Goal: Information Seeking & Learning: Learn about a topic

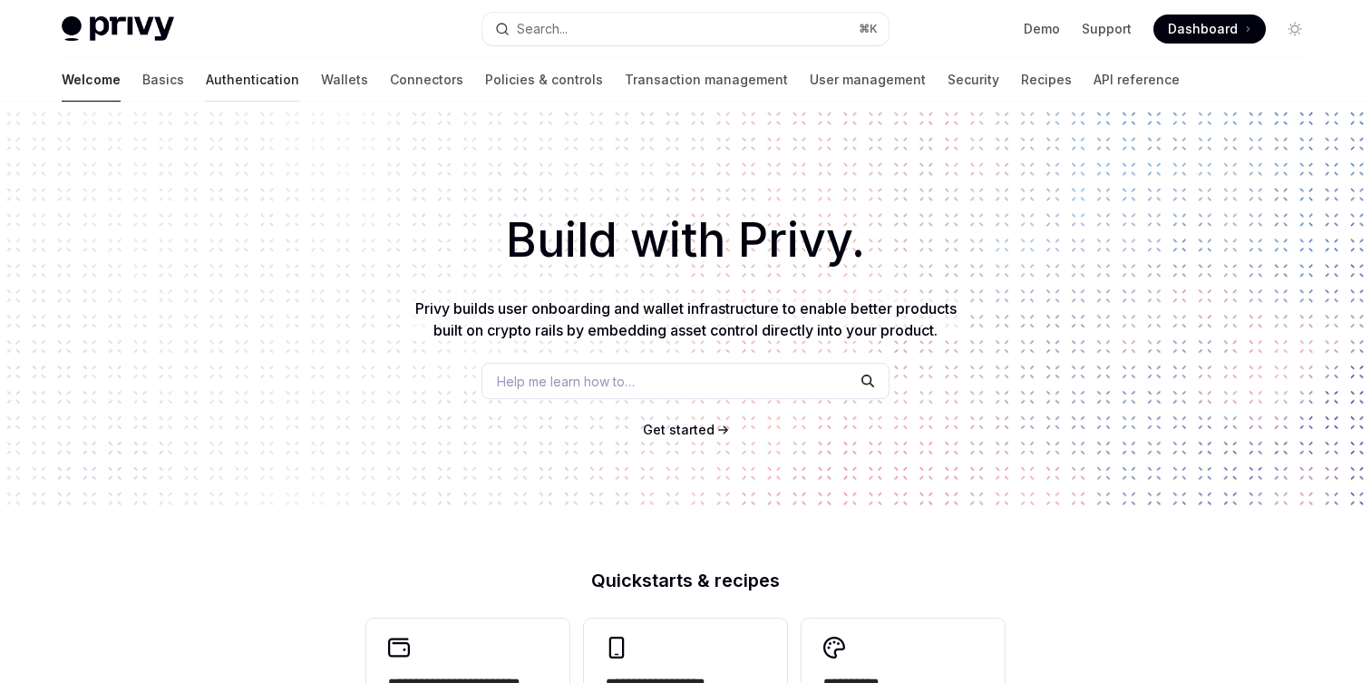
click at [206, 85] on link "Authentication" at bounding box center [252, 80] width 93 height 44
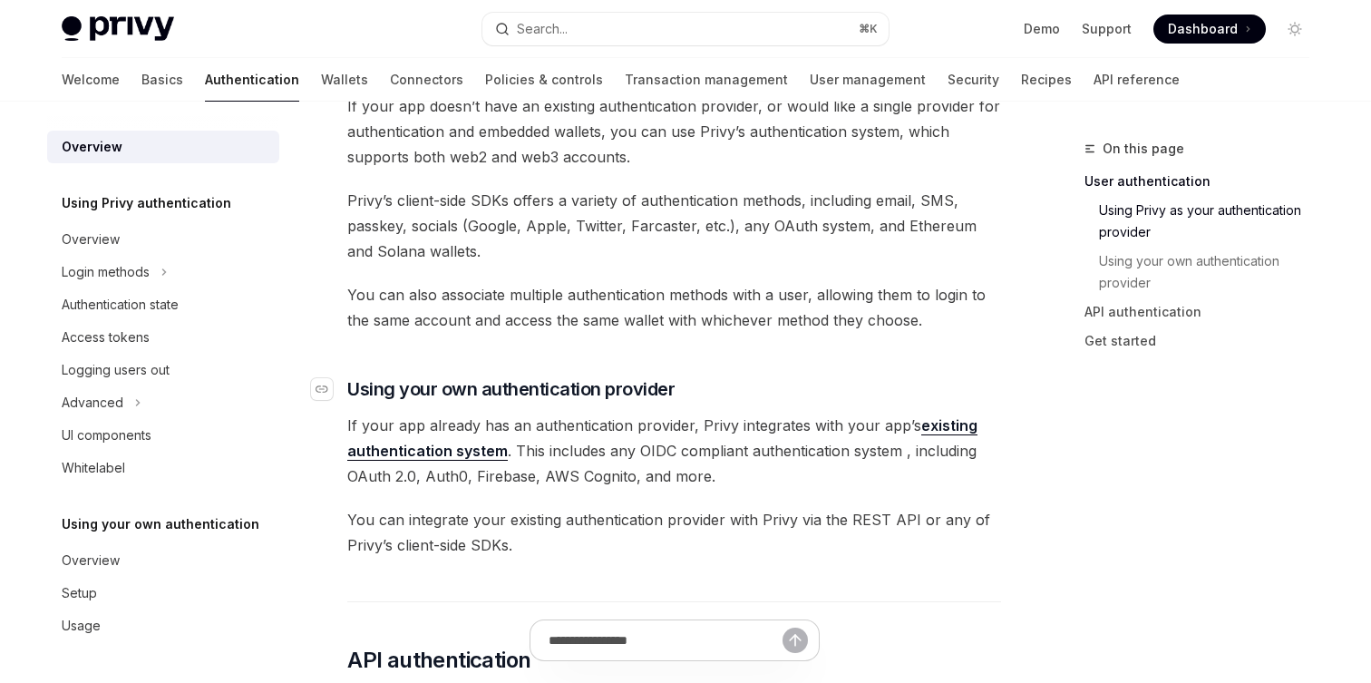
scroll to position [684, 0]
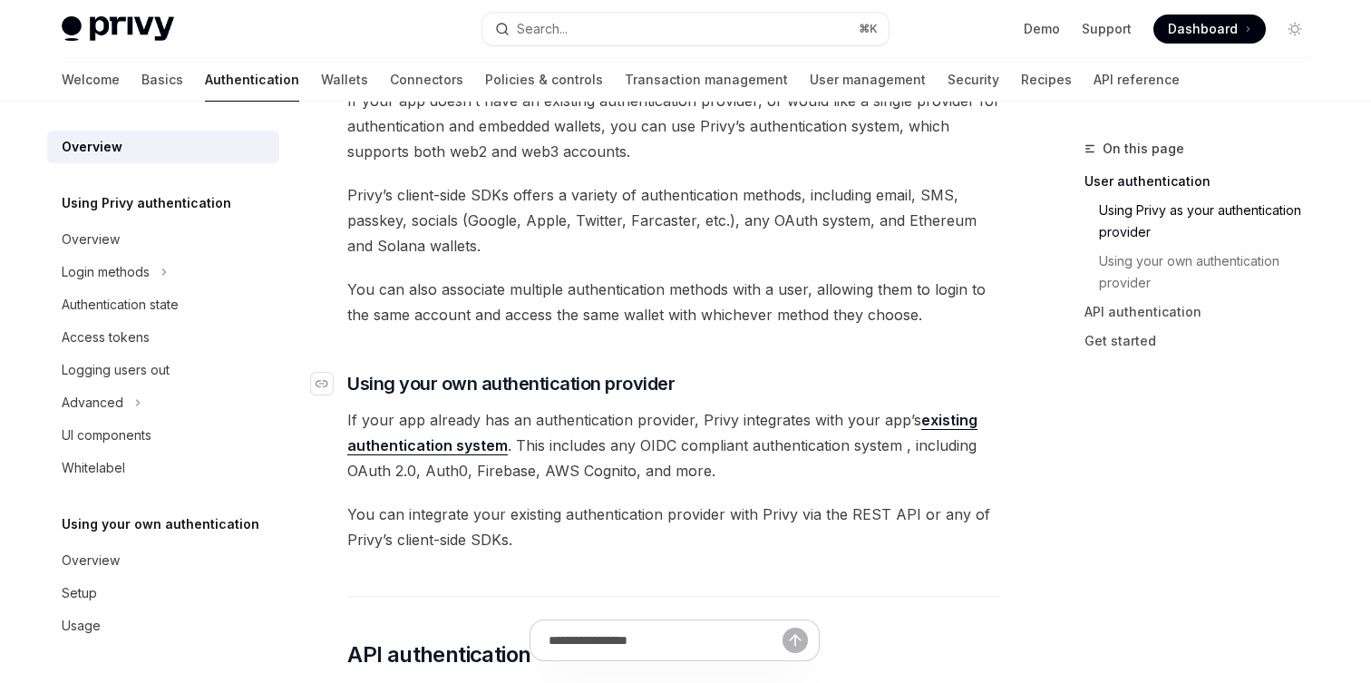
click at [643, 386] on span "Using your own authentication provider" at bounding box center [510, 383] width 327 height 25
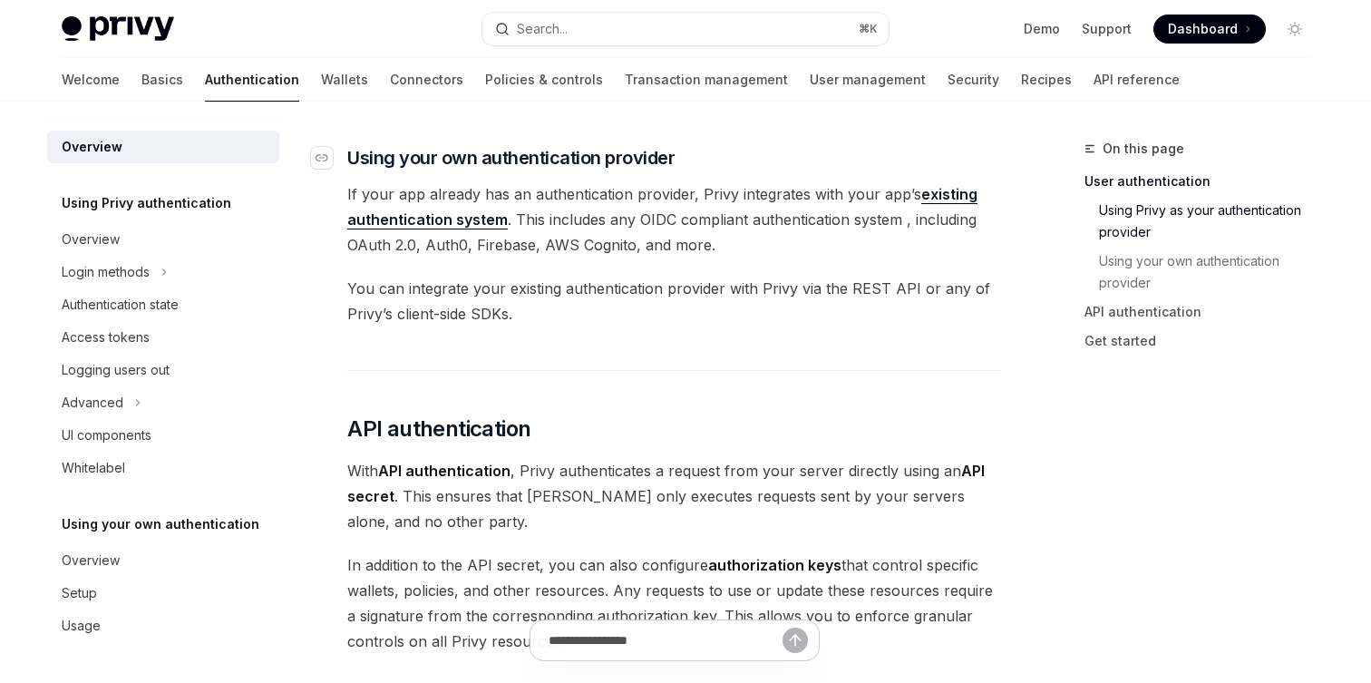
scroll to position [916, 0]
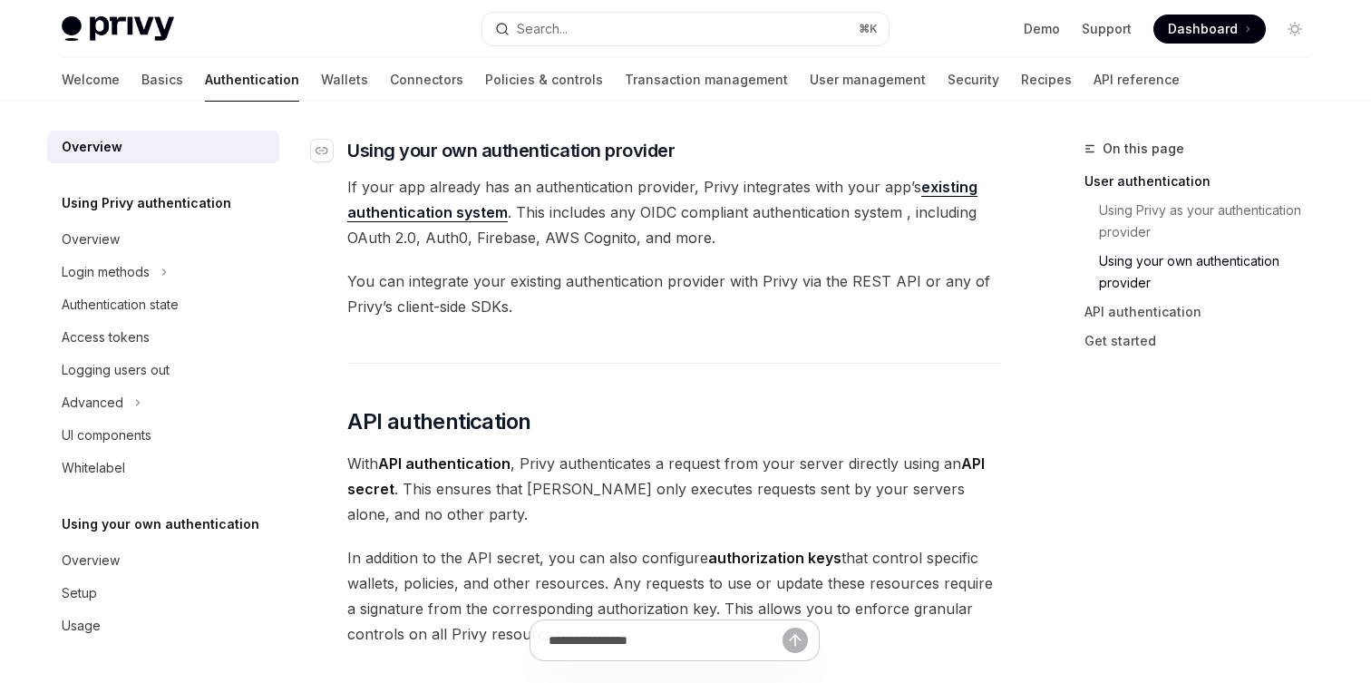
click at [446, 150] on span "Using your own authentication provider" at bounding box center [510, 150] width 327 height 25
drag, startPoint x: 728, startPoint y: 283, endPoint x: 914, endPoint y: 275, distance: 186.0
click at [915, 275] on span "You can integrate your existing authentication provider with Privy via the REST…" at bounding box center [674, 293] width 654 height 51
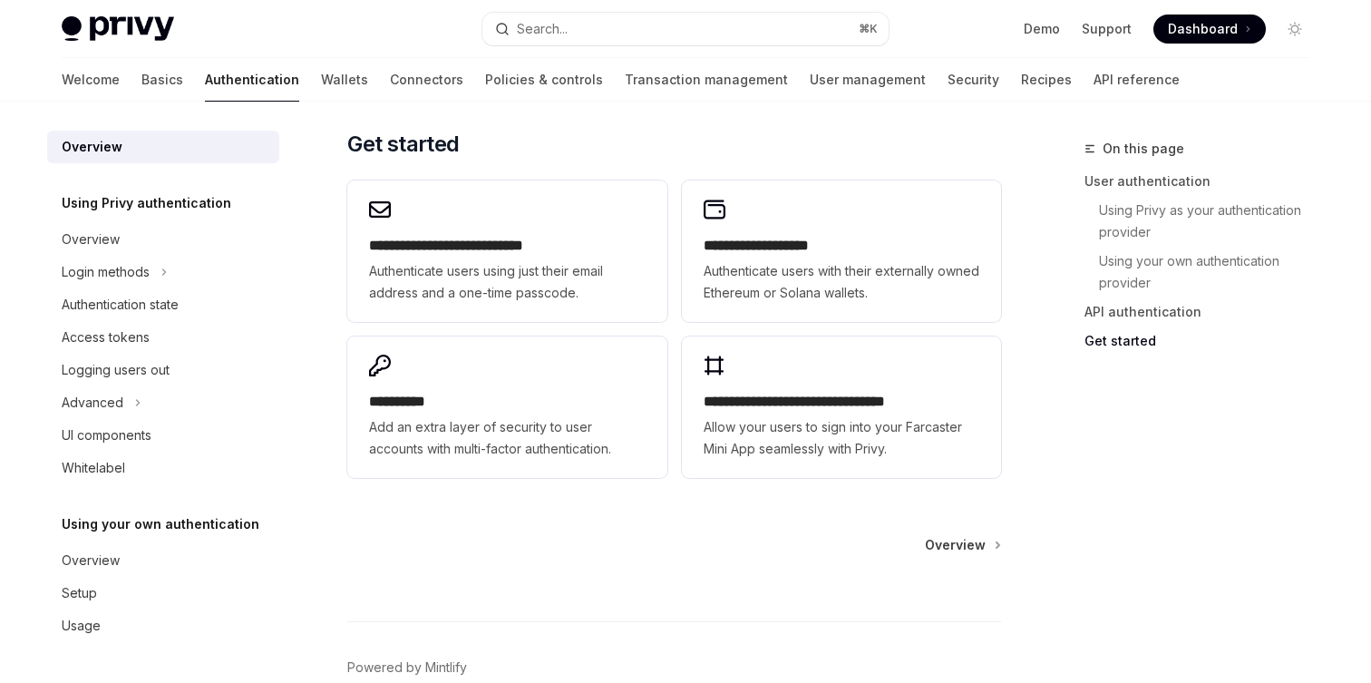
scroll to position [1522, 0]
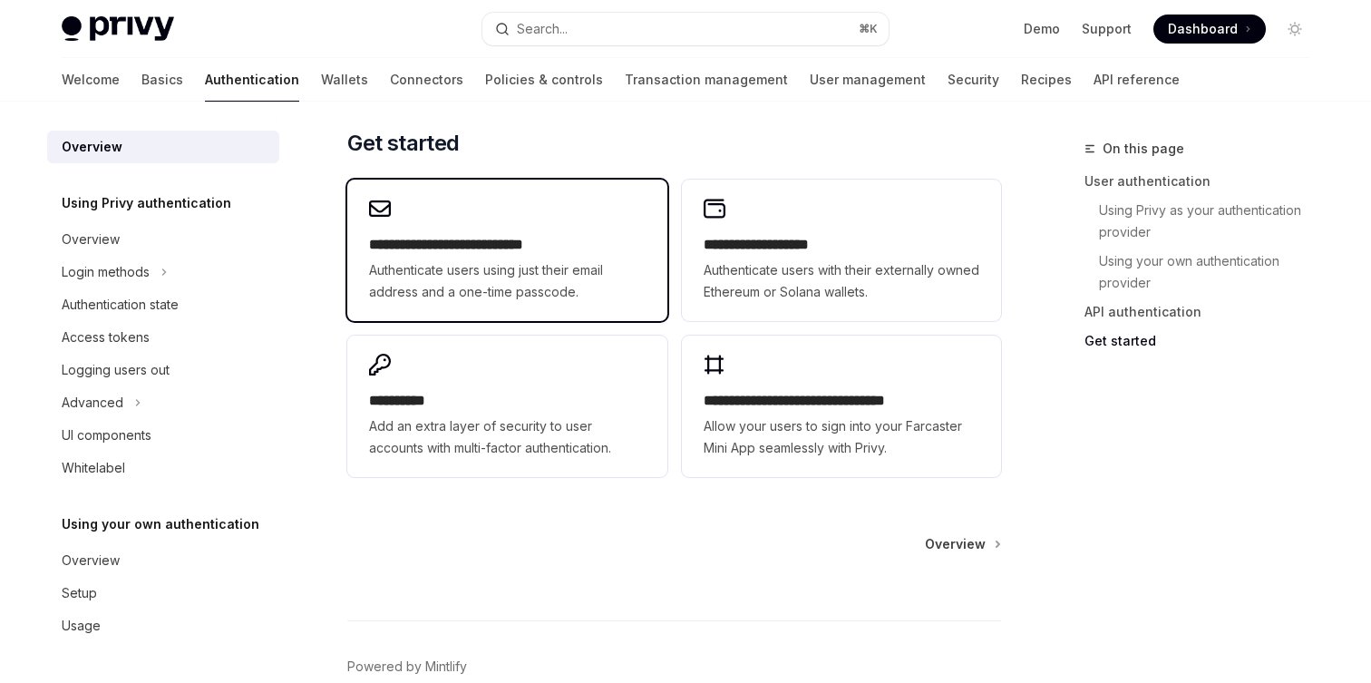
click at [535, 241] on h2 "**********" at bounding box center [507, 245] width 276 height 22
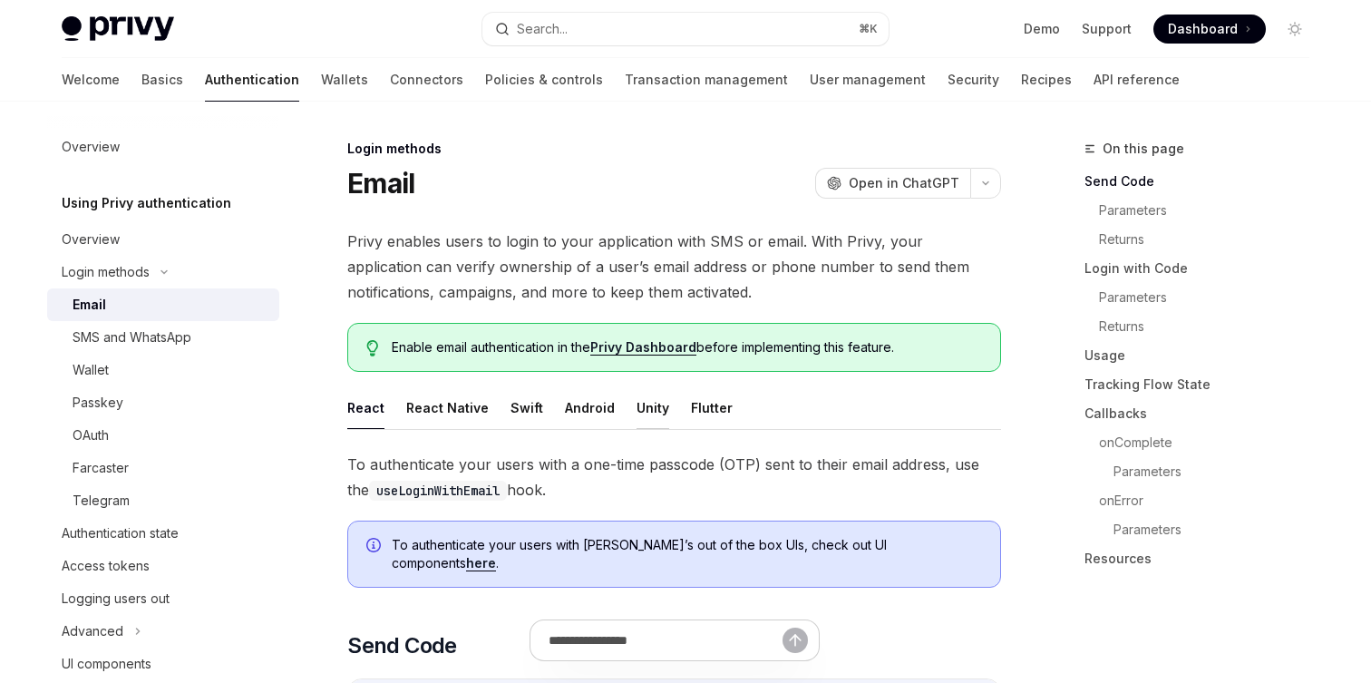
click at [640, 410] on button "Unity" at bounding box center [652, 407] width 33 height 43
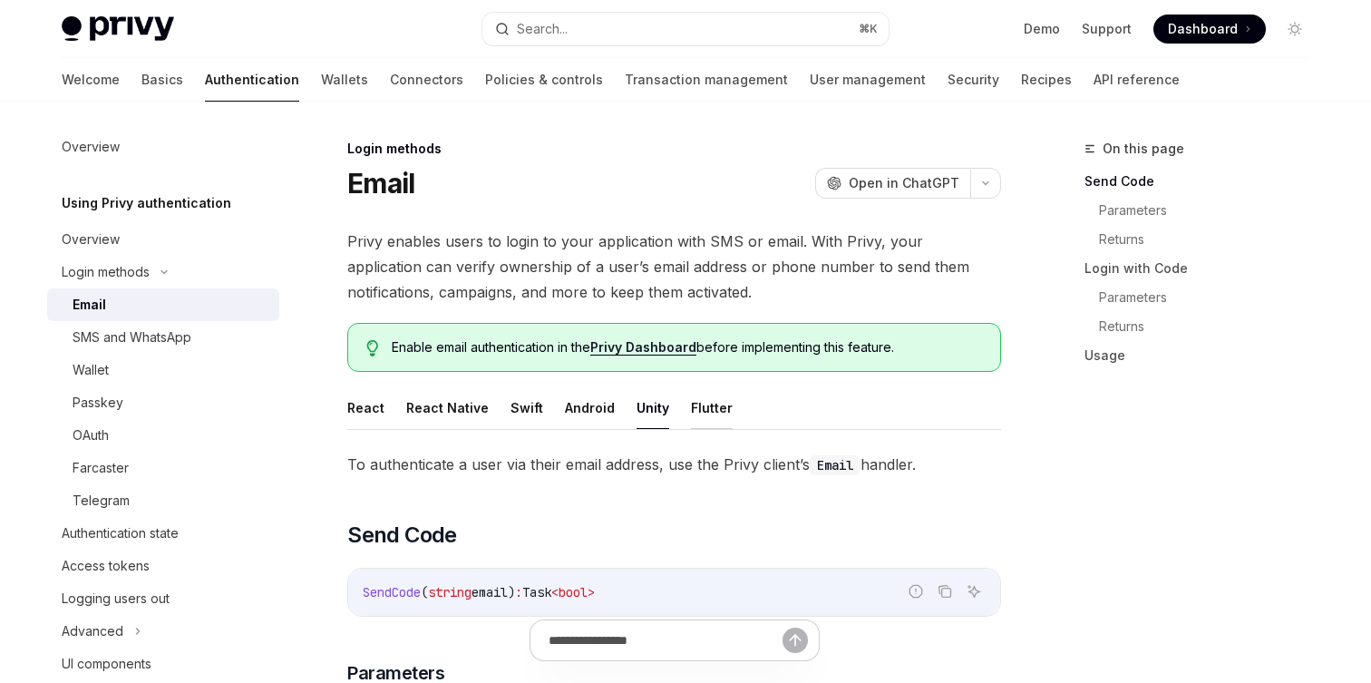
click at [701, 404] on button "Flutter" at bounding box center [712, 407] width 42 height 43
click at [636, 410] on button "Unity" at bounding box center [652, 407] width 33 height 43
click at [577, 414] on button "Android" at bounding box center [590, 407] width 50 height 43
click at [487, 412] on ul "React React Native Swift Android Unity Flutter" at bounding box center [674, 408] width 654 height 44
click at [497, 413] on ul "React React Native Swift Android Unity Flutter" at bounding box center [674, 408] width 654 height 44
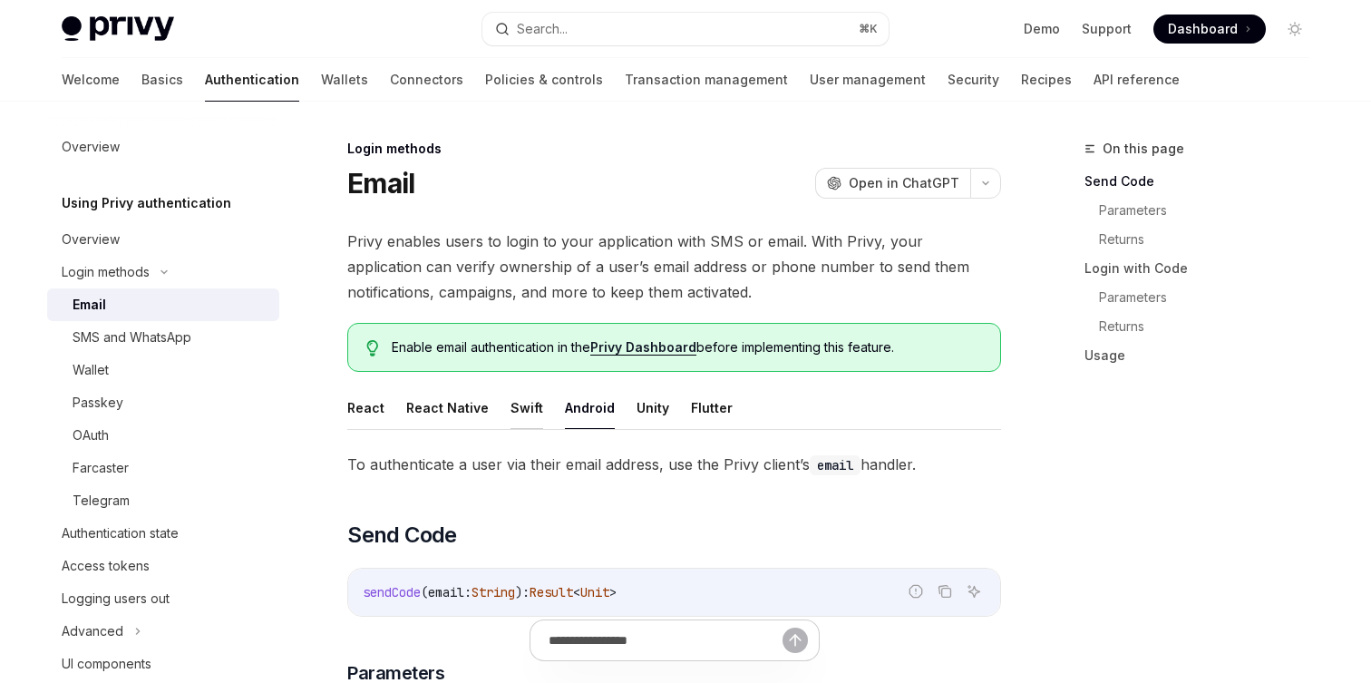
click at [510, 410] on button "Swift" at bounding box center [526, 407] width 33 height 43
click at [449, 410] on button "React Native" at bounding box center [447, 407] width 82 height 43
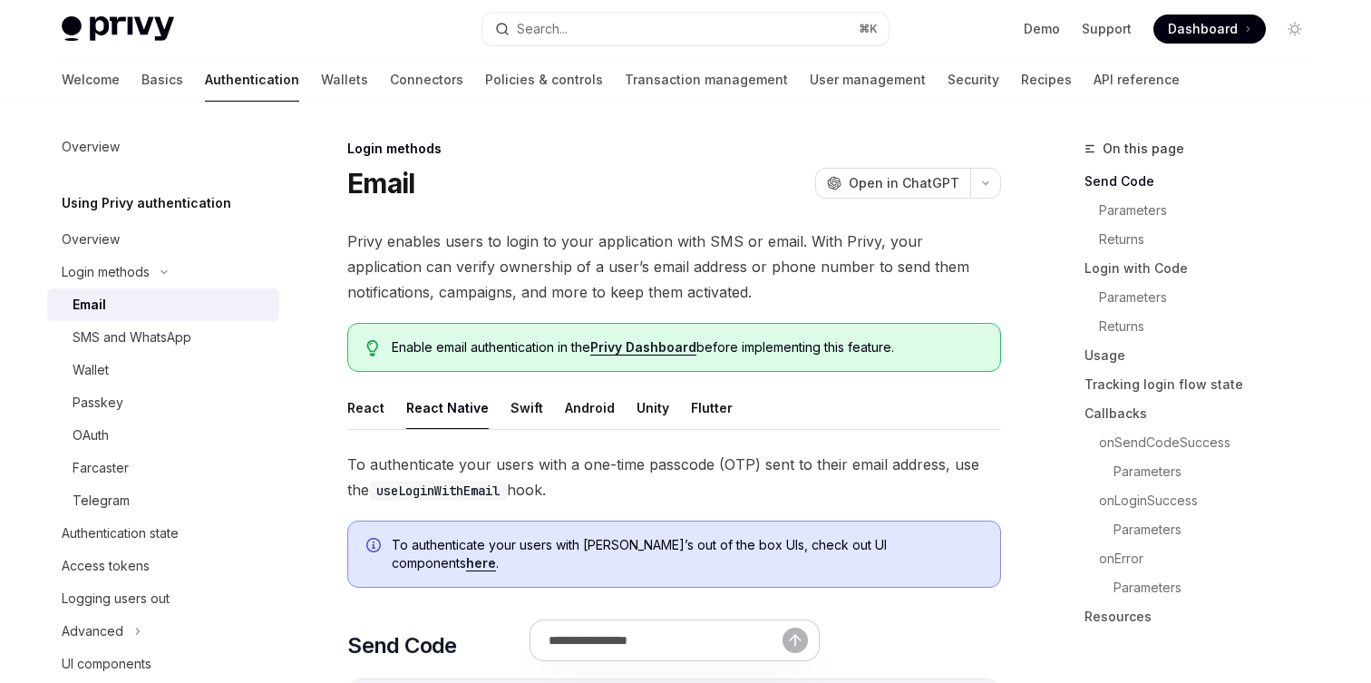
click at [410, 407] on button "React Native" at bounding box center [447, 407] width 82 height 43
click at [371, 407] on button "React" at bounding box center [365, 407] width 37 height 43
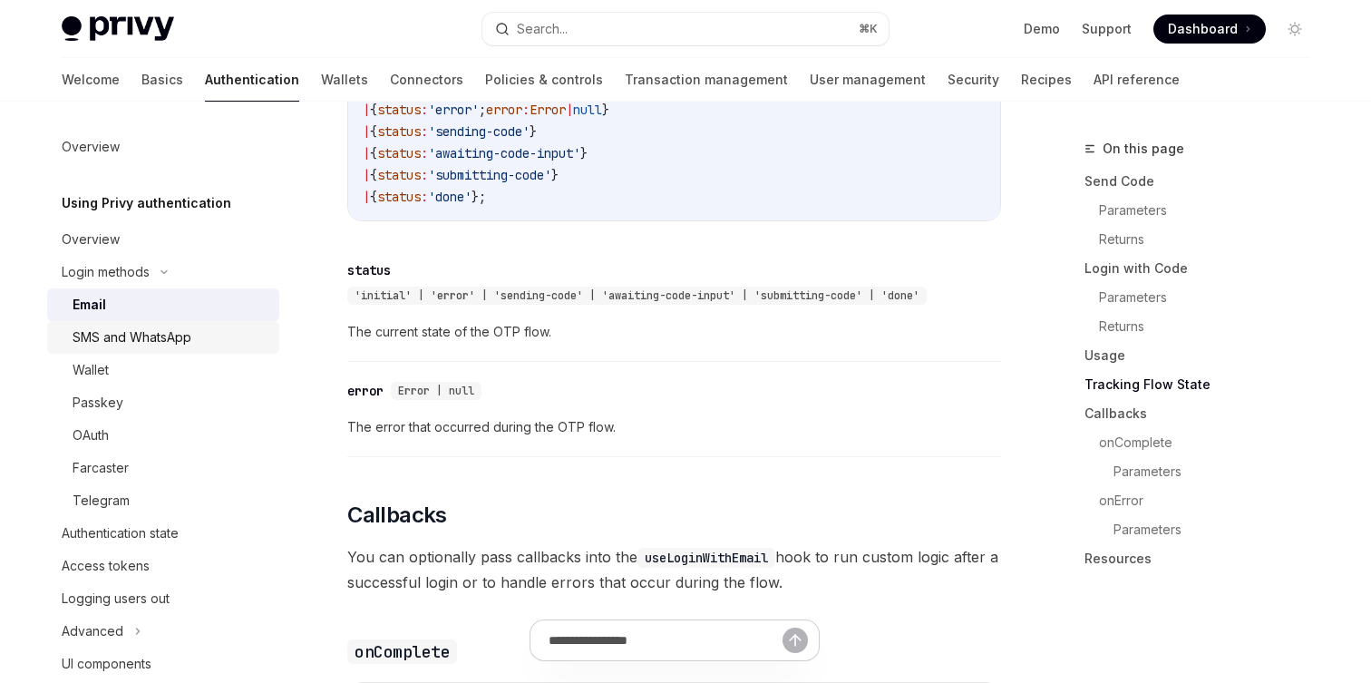
scroll to position [2222, 0]
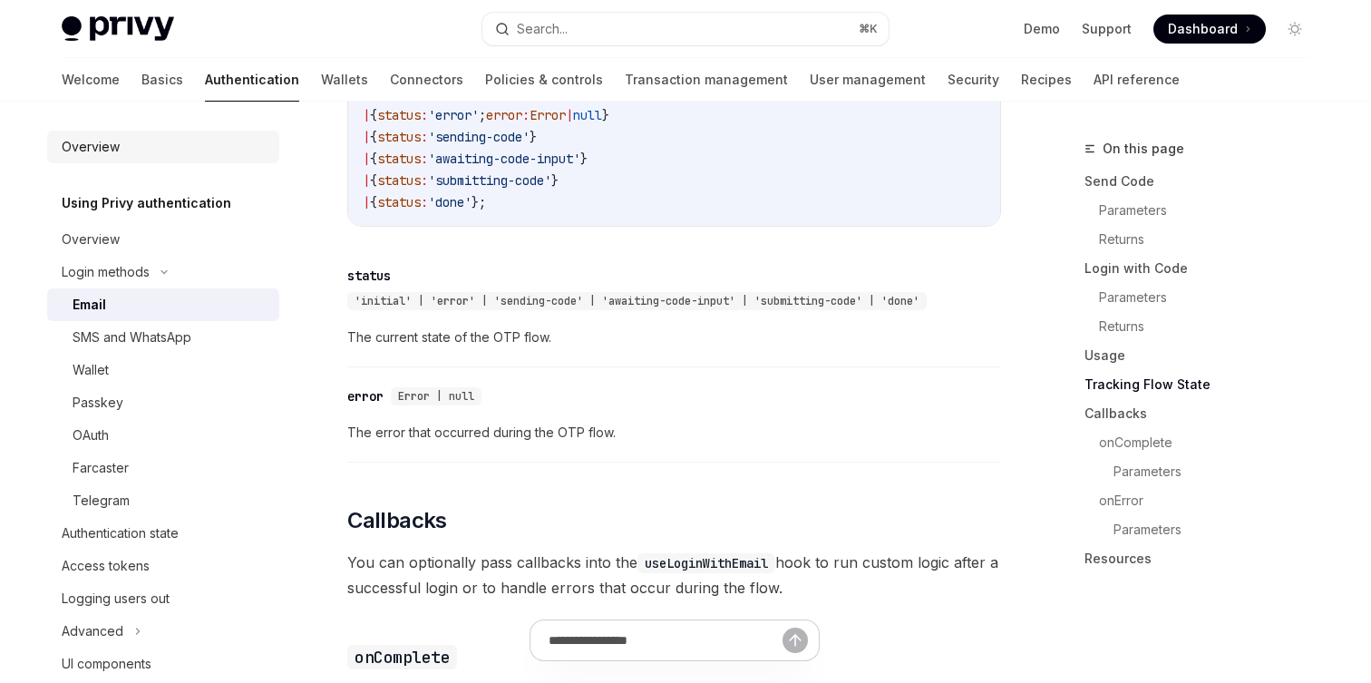
click at [141, 142] on div "Overview" at bounding box center [165, 147] width 207 height 22
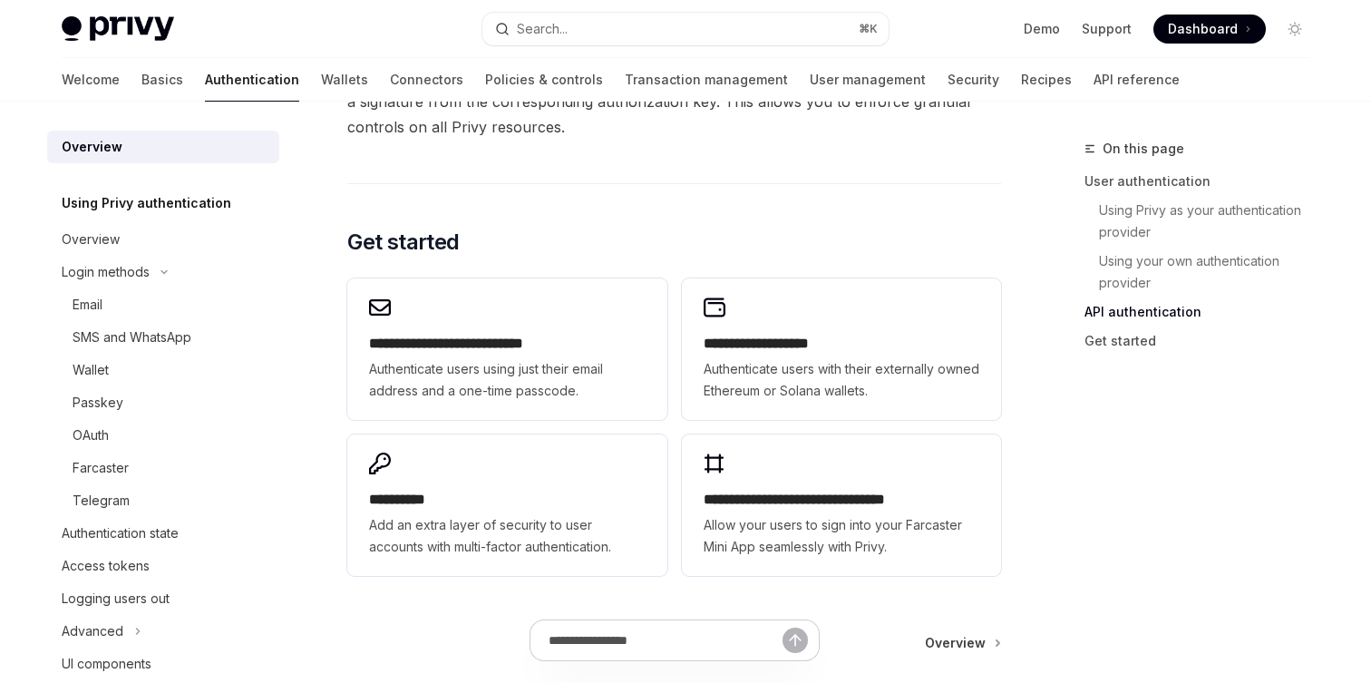
scroll to position [1424, 0]
click at [150, 235] on div "Overview" at bounding box center [165, 239] width 207 height 22
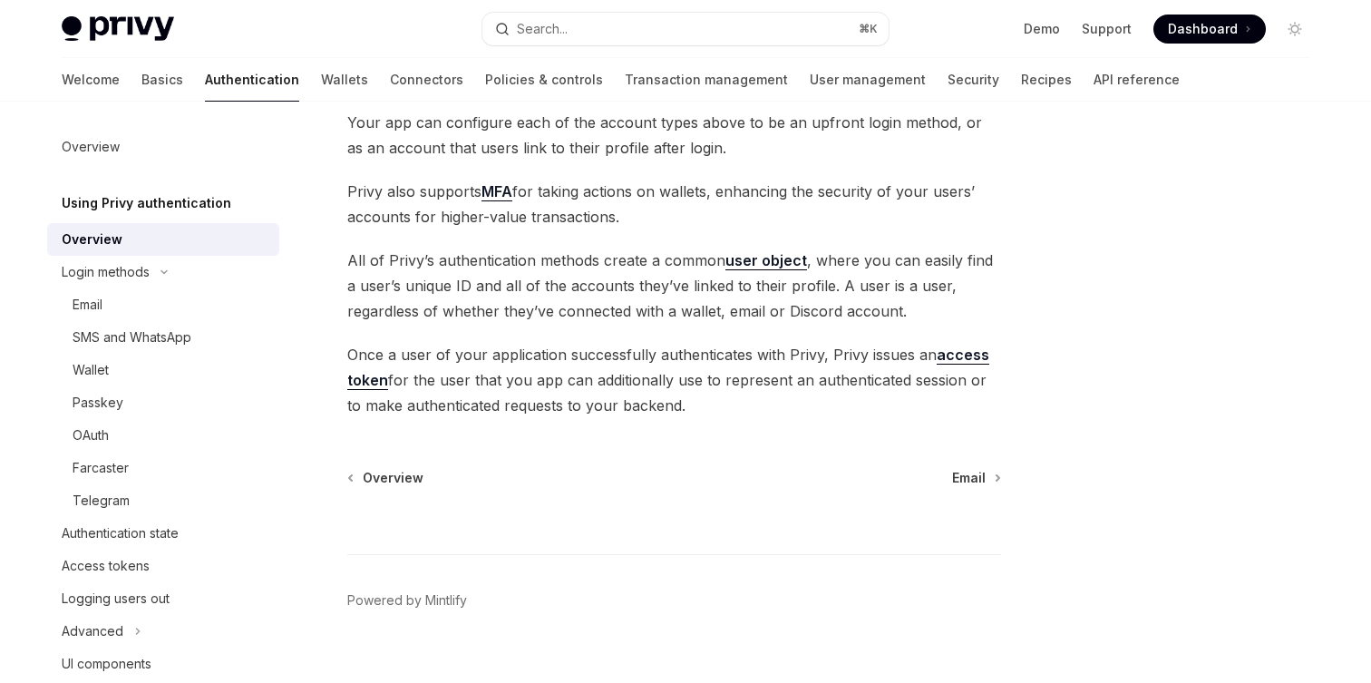
scroll to position [415, 0]
click at [1093, 76] on link "API reference" at bounding box center [1136, 80] width 86 height 44
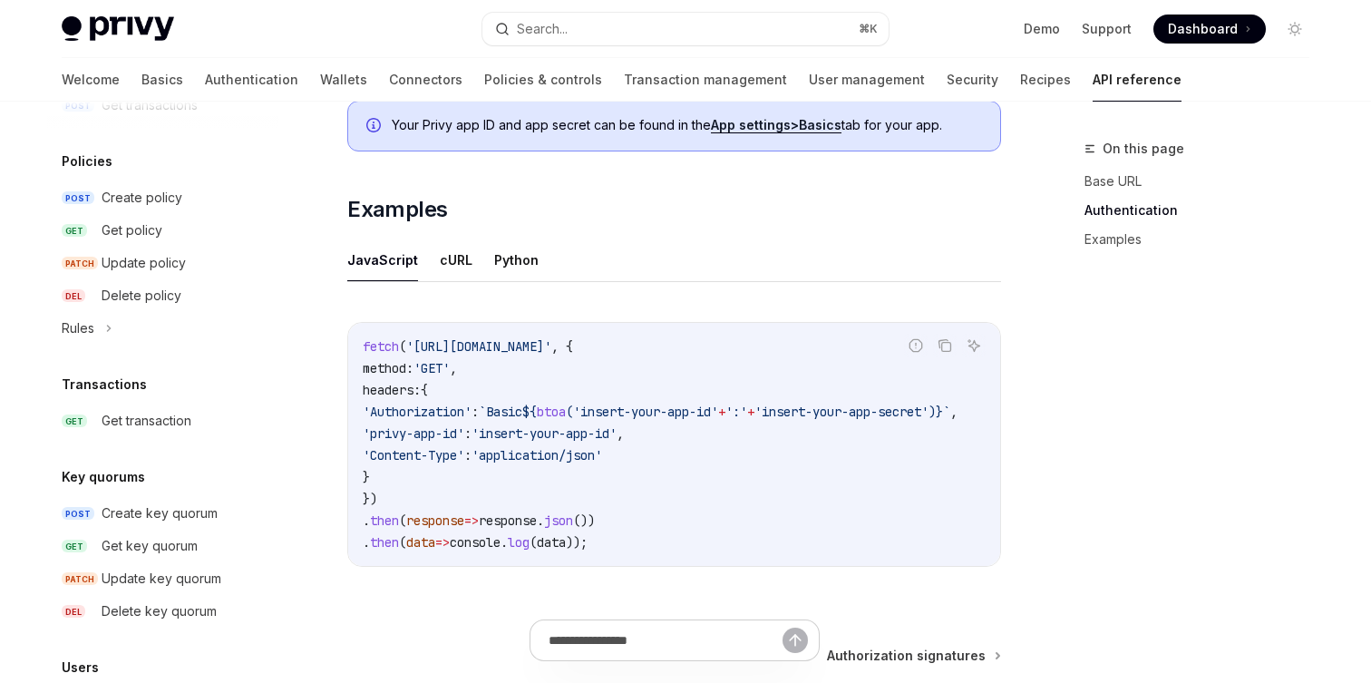
scroll to position [1030, 0]
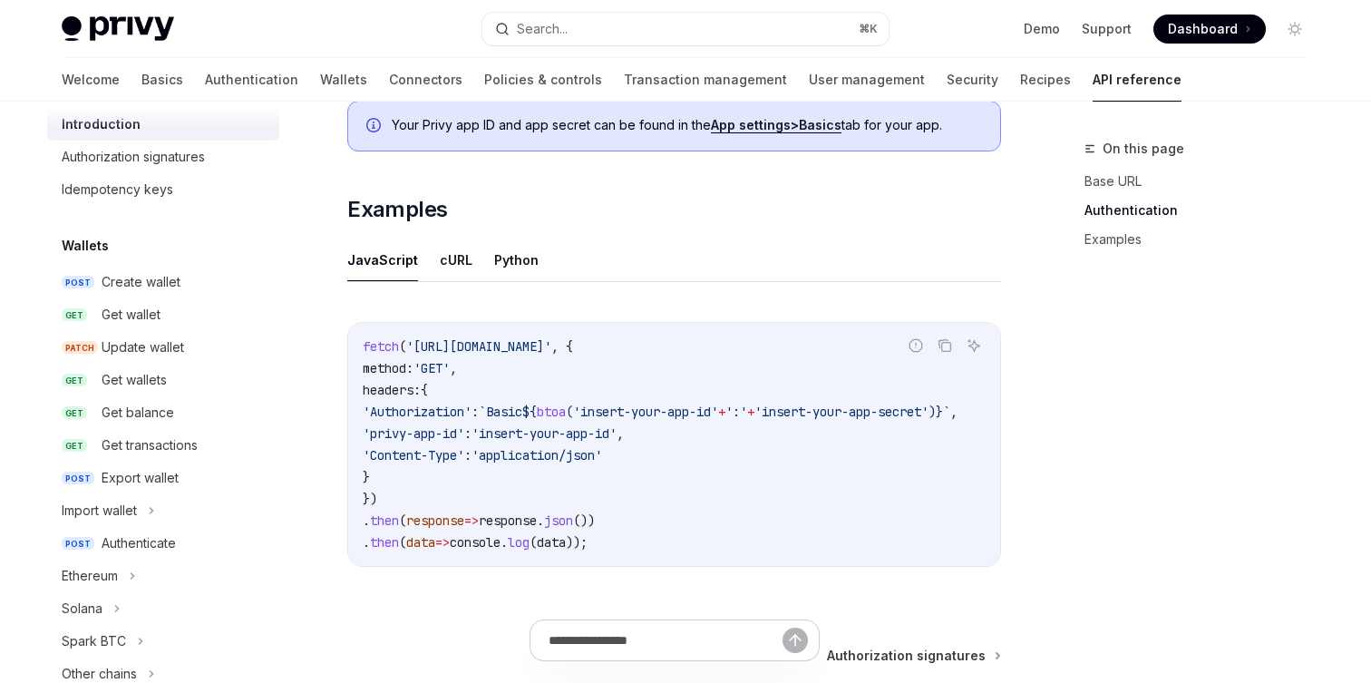
scroll to position [0, 0]
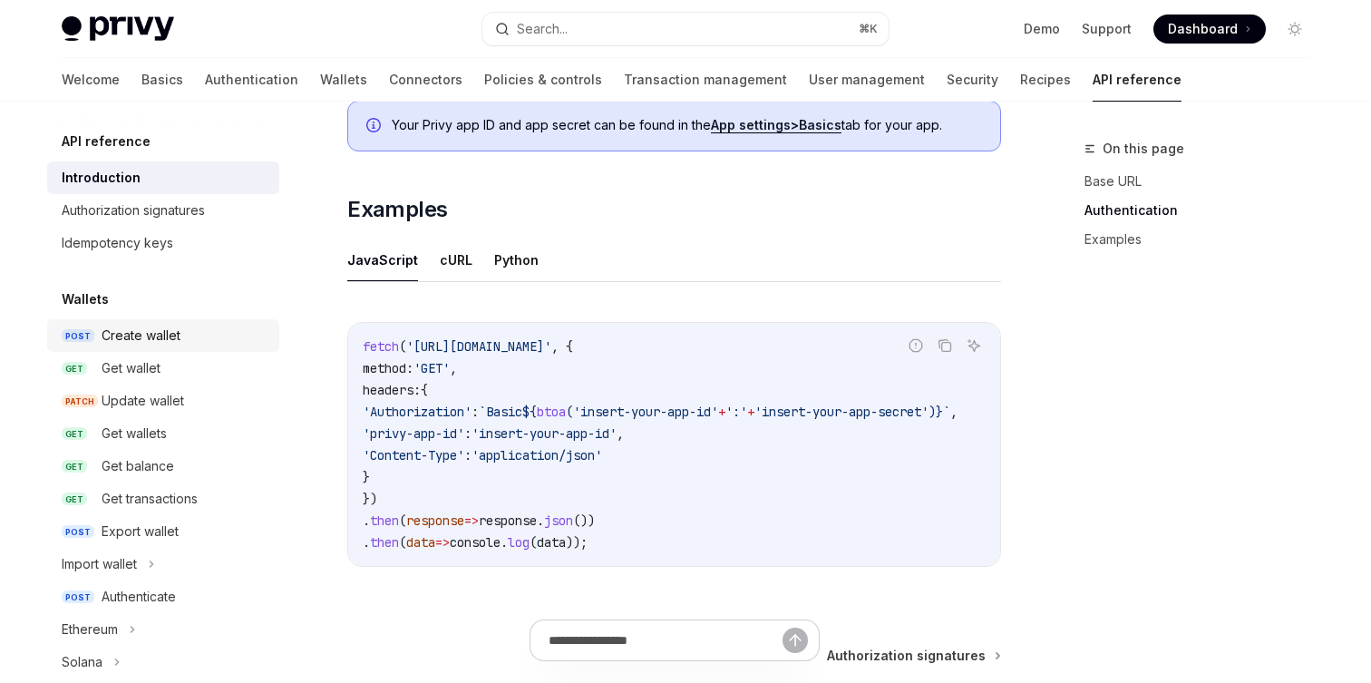
click at [195, 337] on div "Create wallet" at bounding box center [185, 336] width 167 height 22
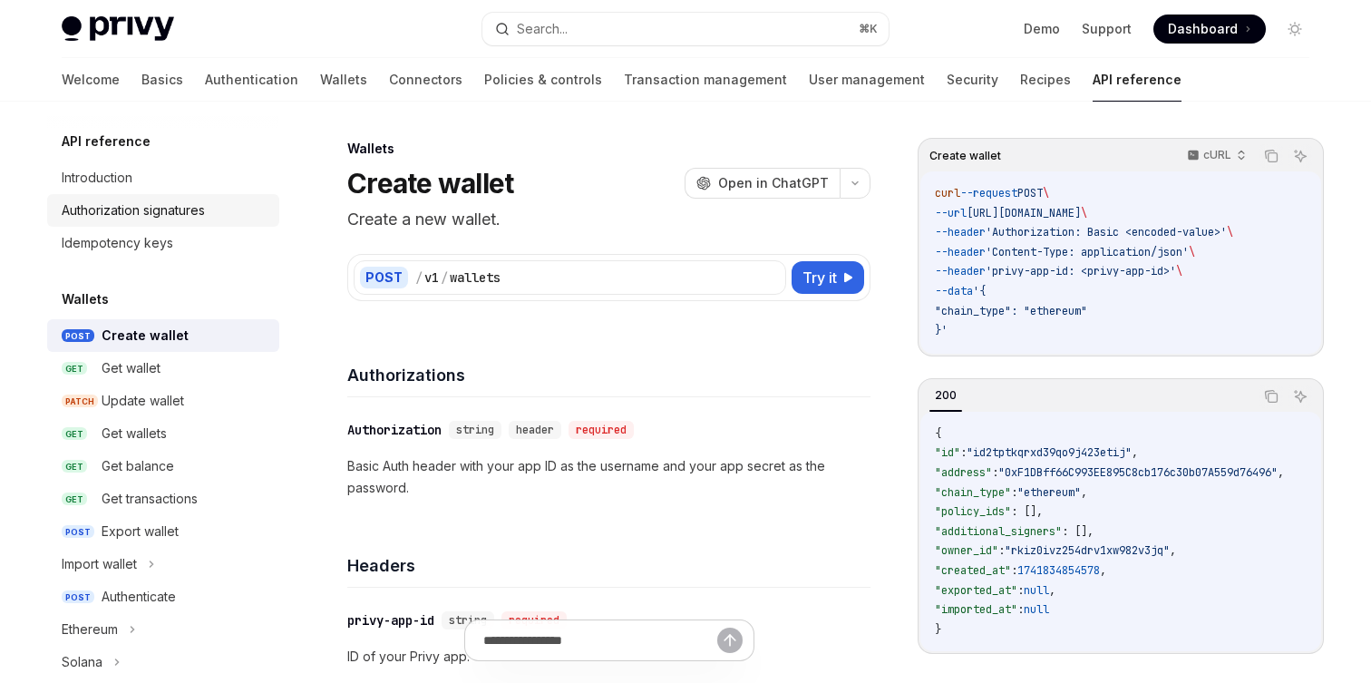
click at [166, 213] on div "Authorization signatures" at bounding box center [133, 210] width 143 height 22
type textarea "*"
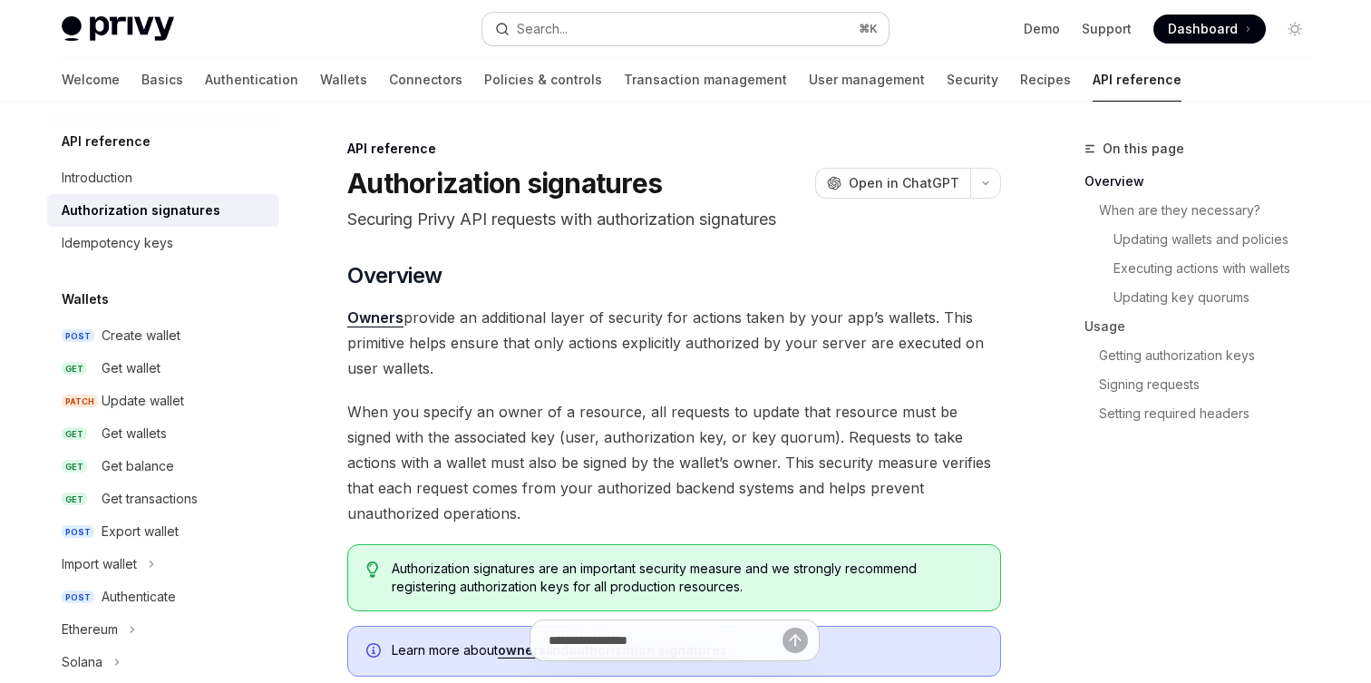
click at [604, 24] on button "Search... ⌘ K" at bounding box center [685, 29] width 406 height 33
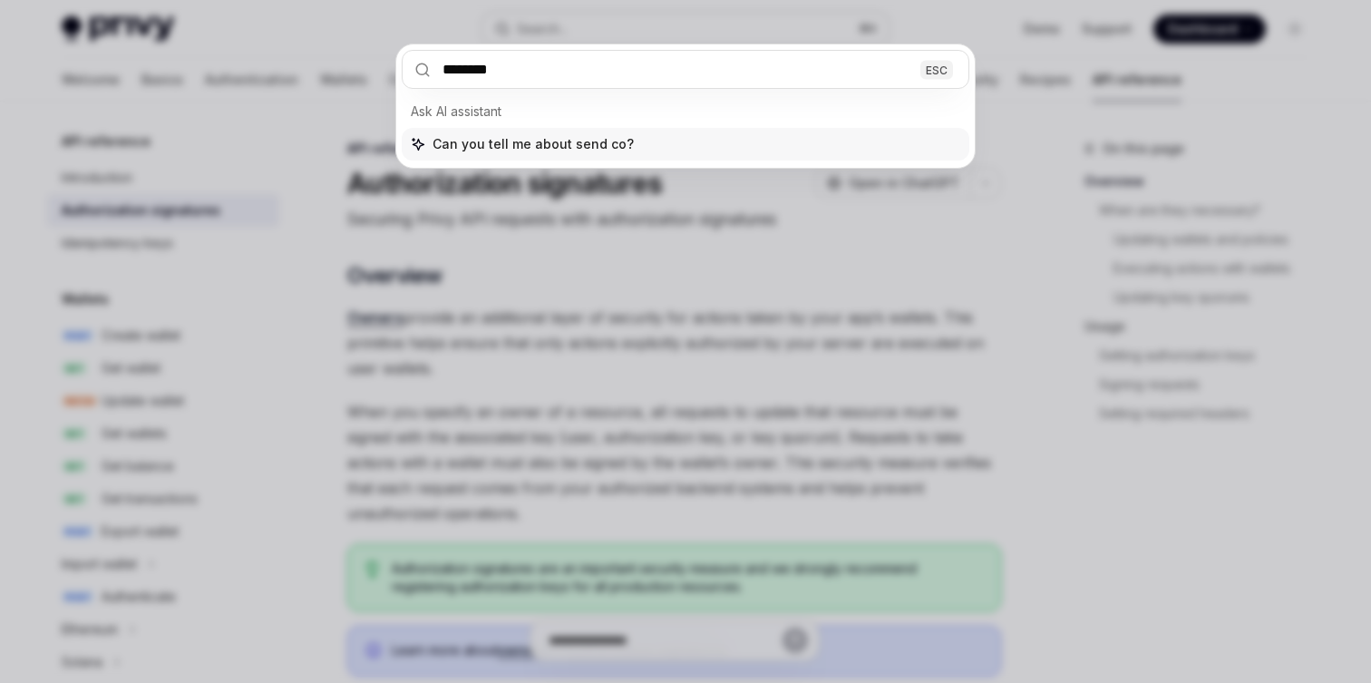
type input "*********"
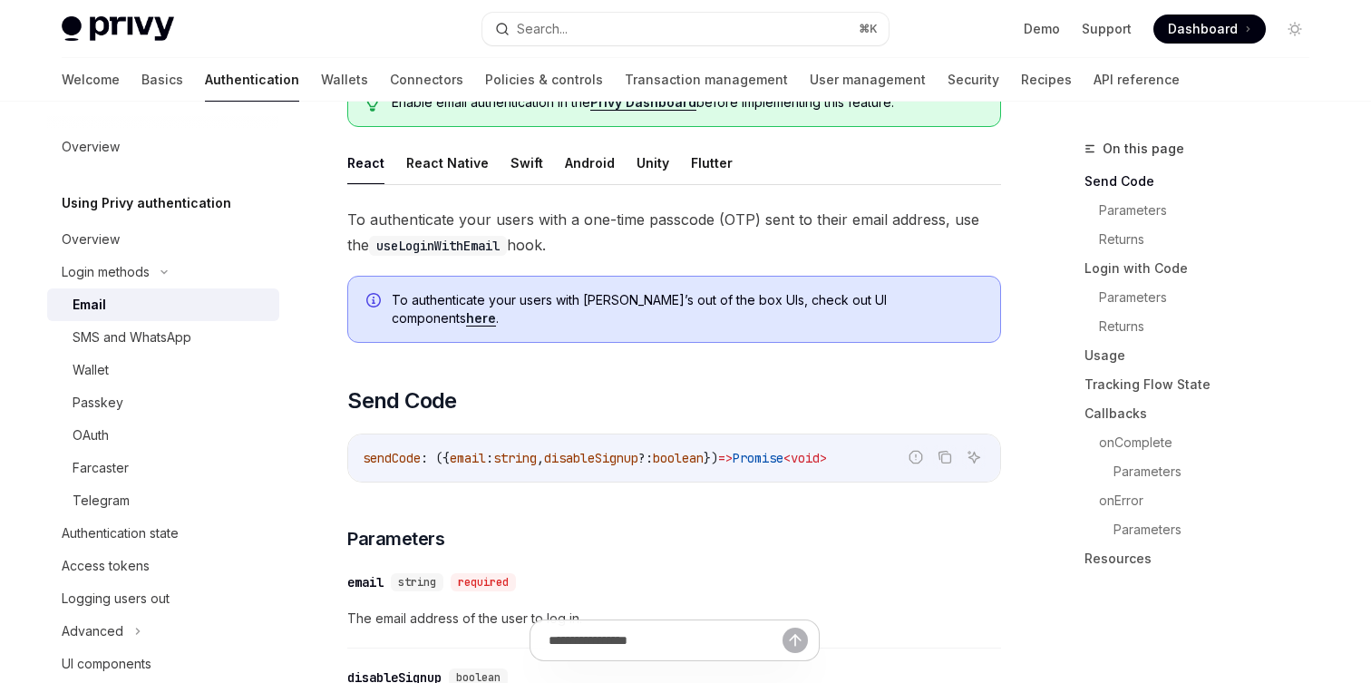
scroll to position [242, 0]
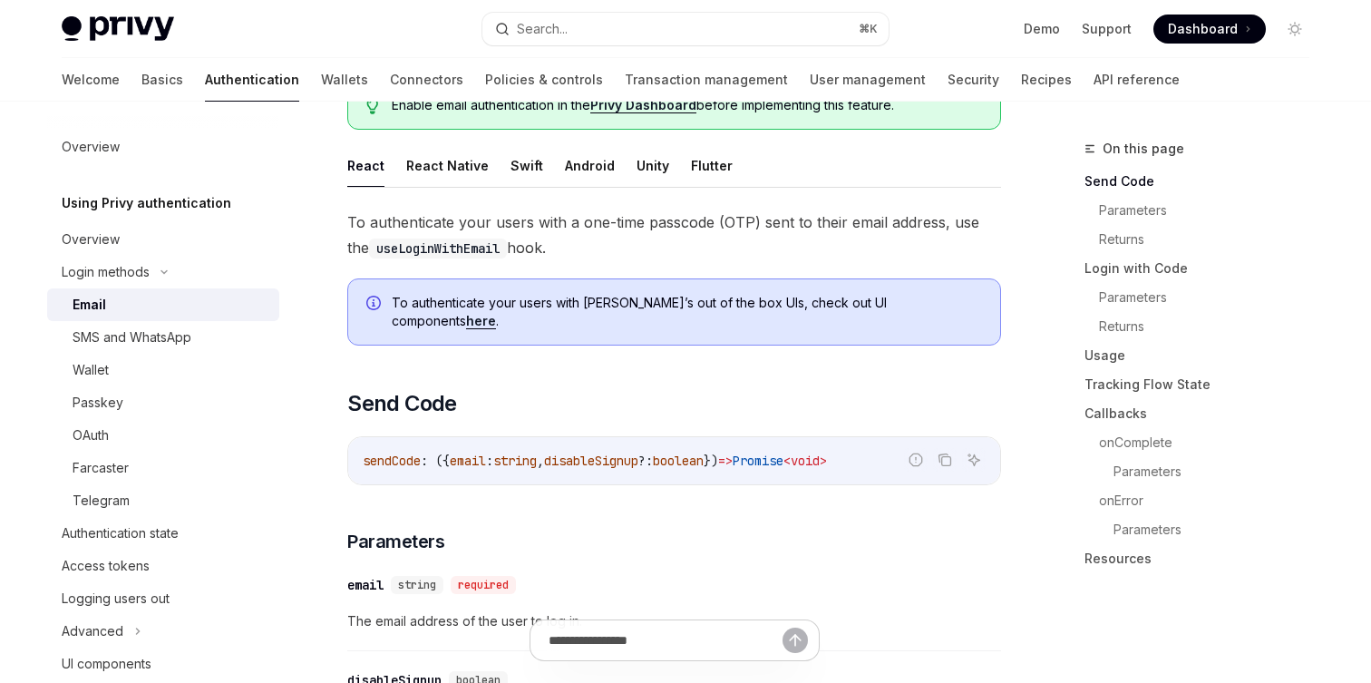
click at [496, 313] on link "here" at bounding box center [481, 321] width 30 height 16
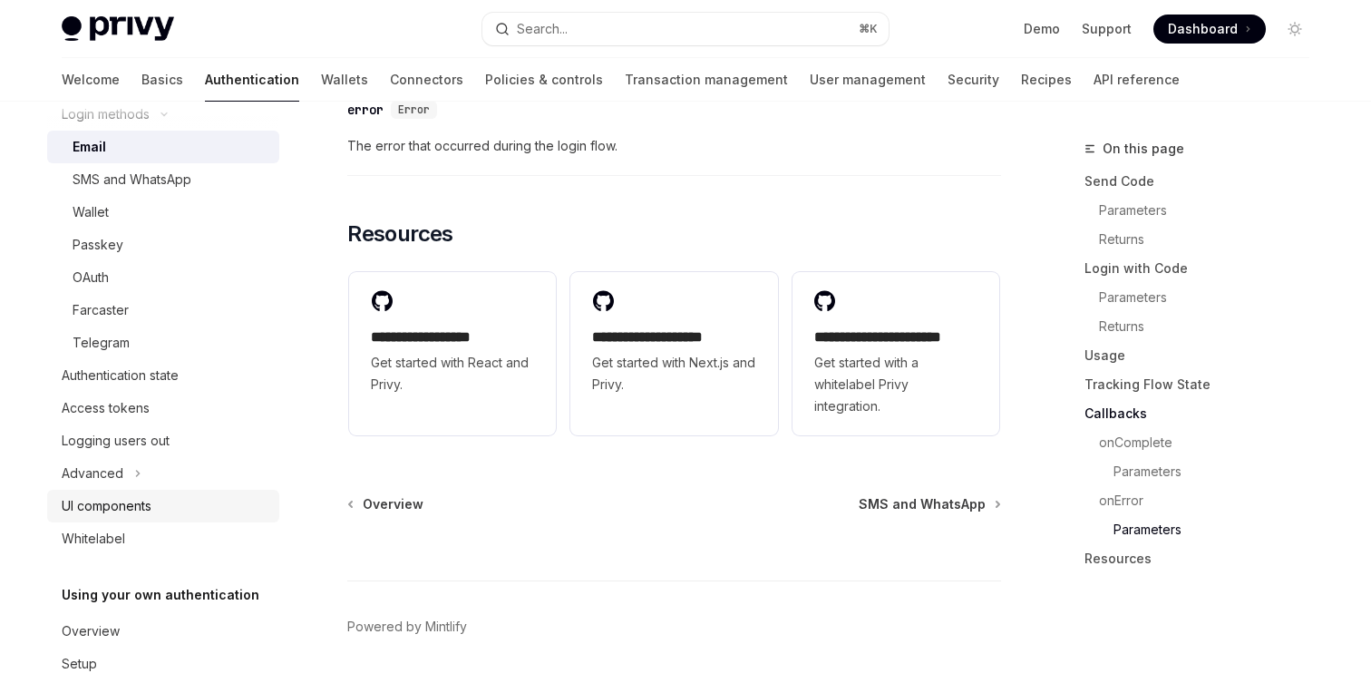
scroll to position [177, 0]
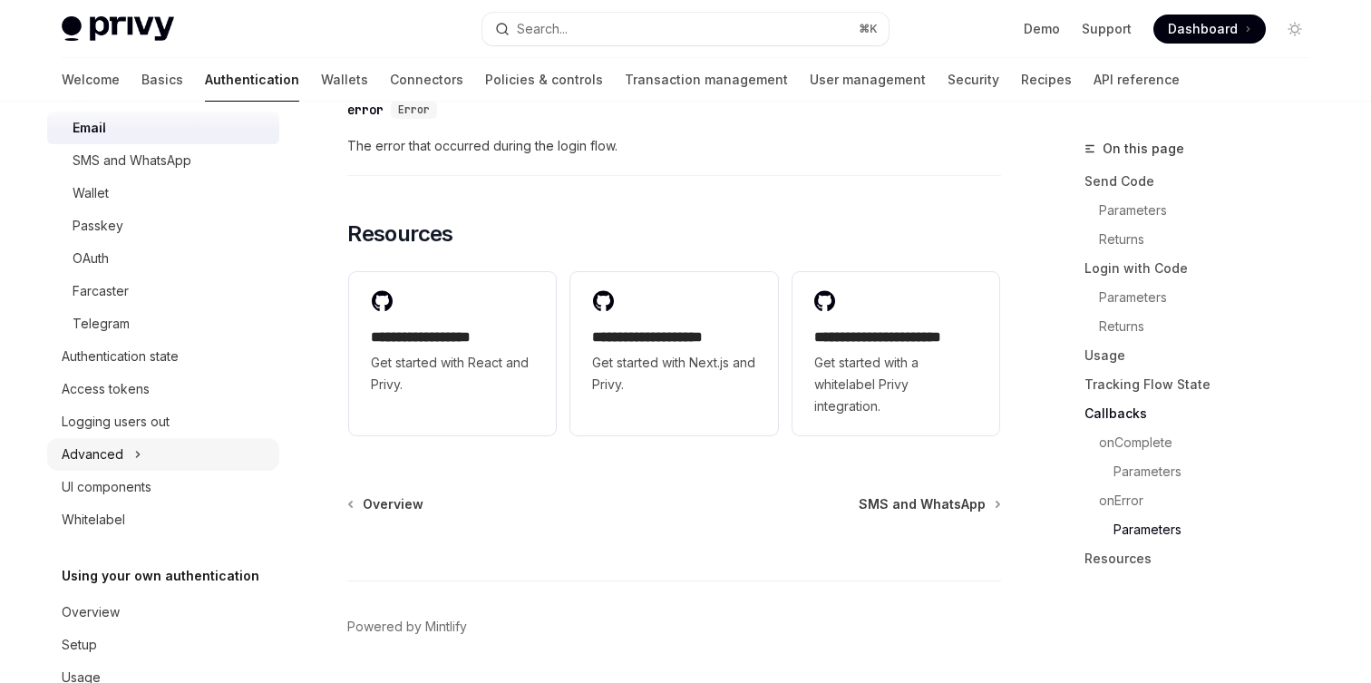
click at [176, 464] on div "Advanced" at bounding box center [163, 454] width 232 height 33
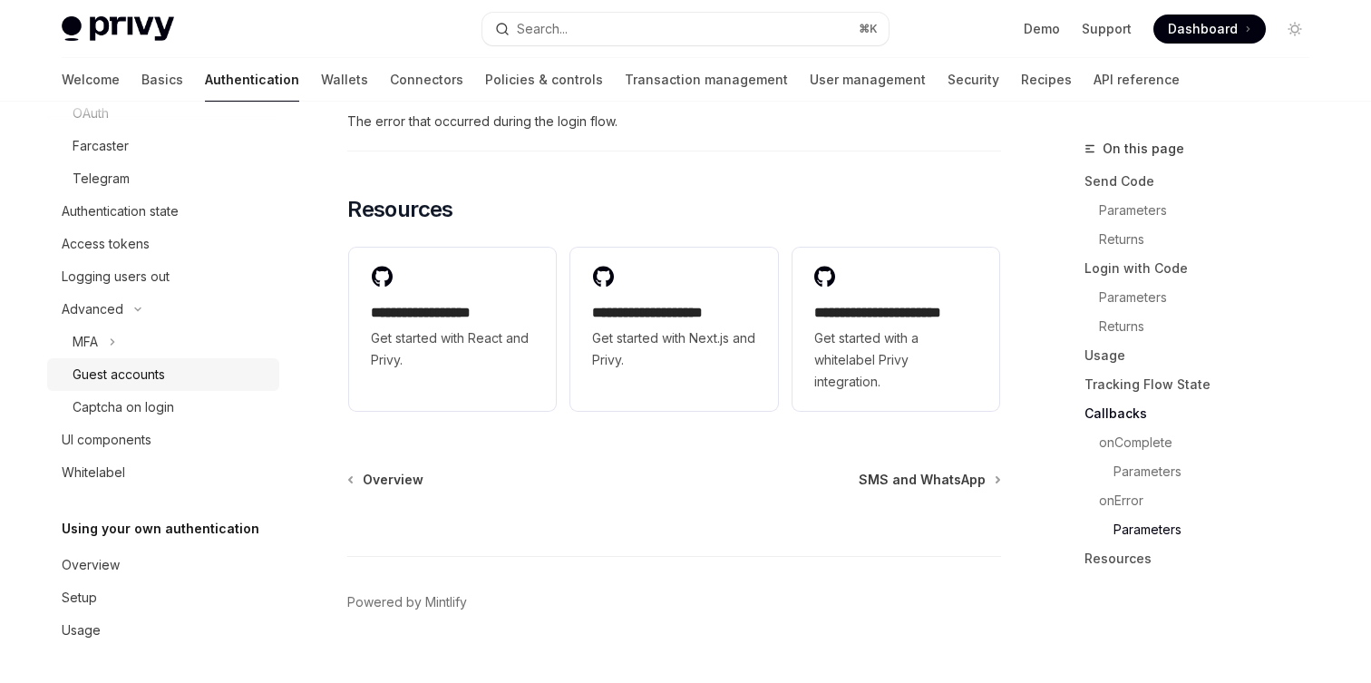
scroll to position [3775, 0]
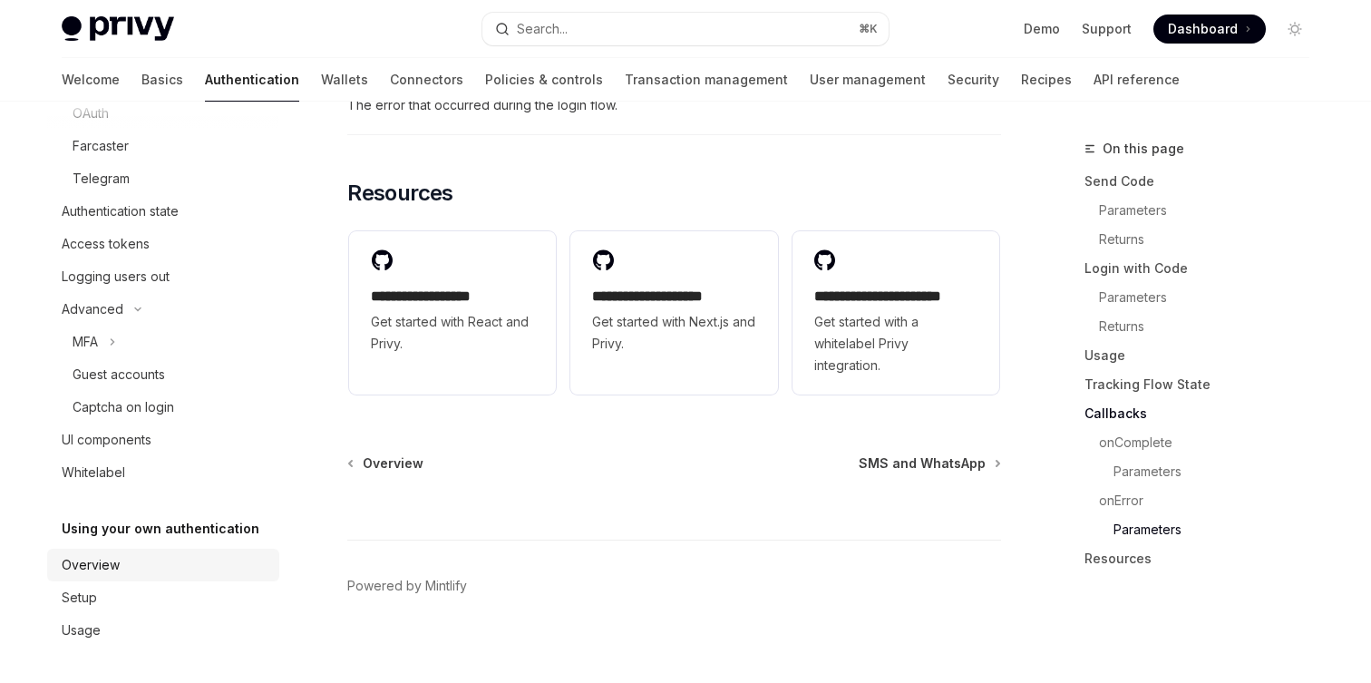
click at [167, 561] on div "Overview" at bounding box center [165, 565] width 207 height 22
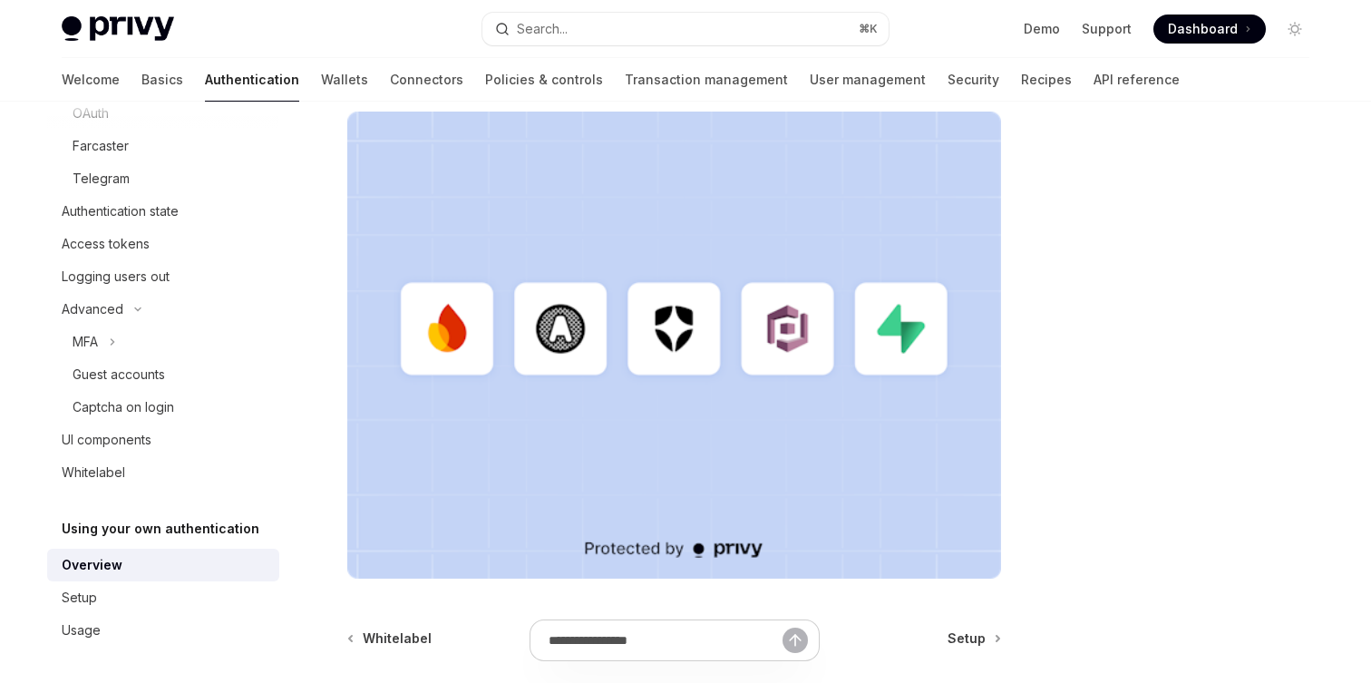
scroll to position [632, 0]
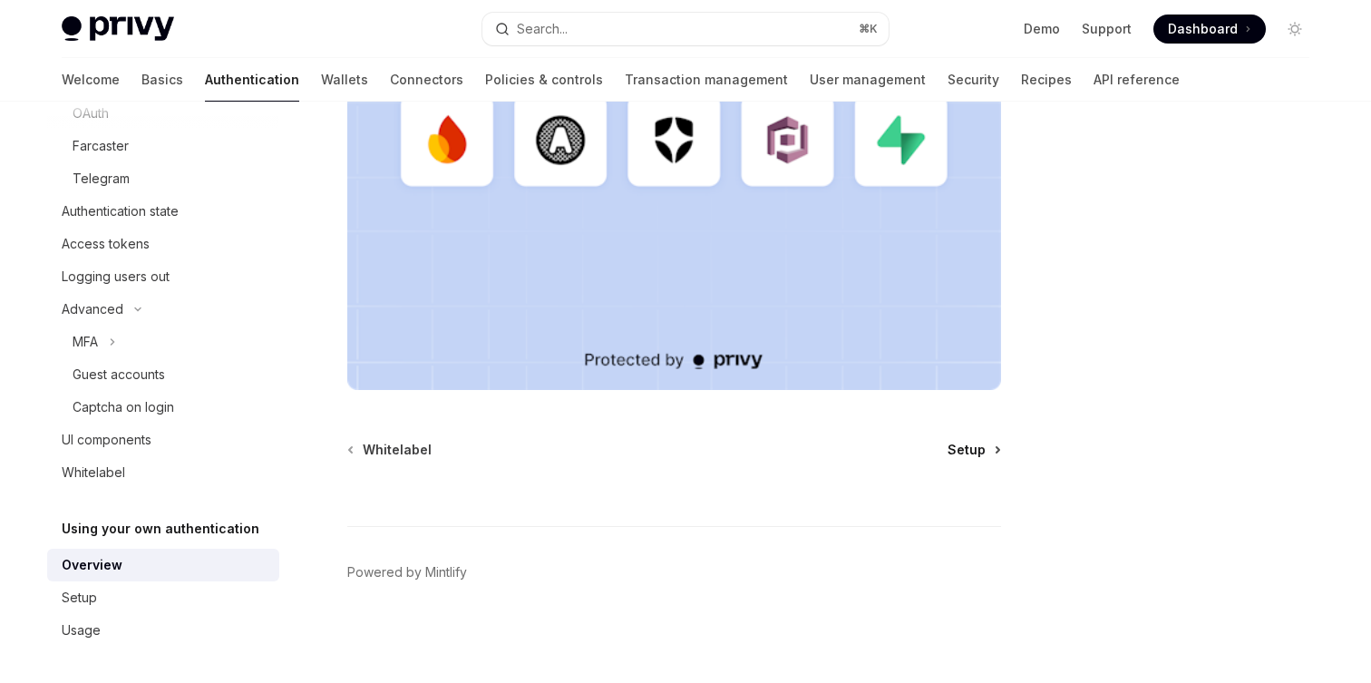
click at [998, 454] on link "Setup" at bounding box center [973, 450] width 52 height 18
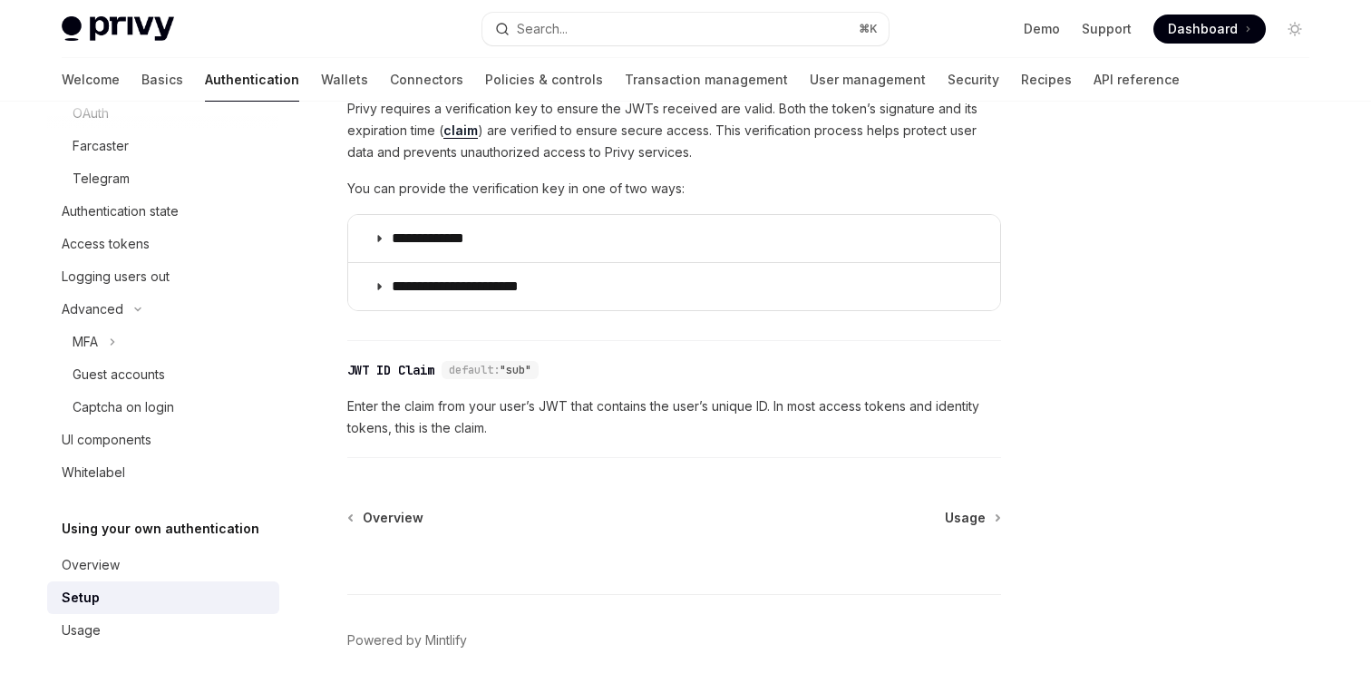
scroll to position [1037, 0]
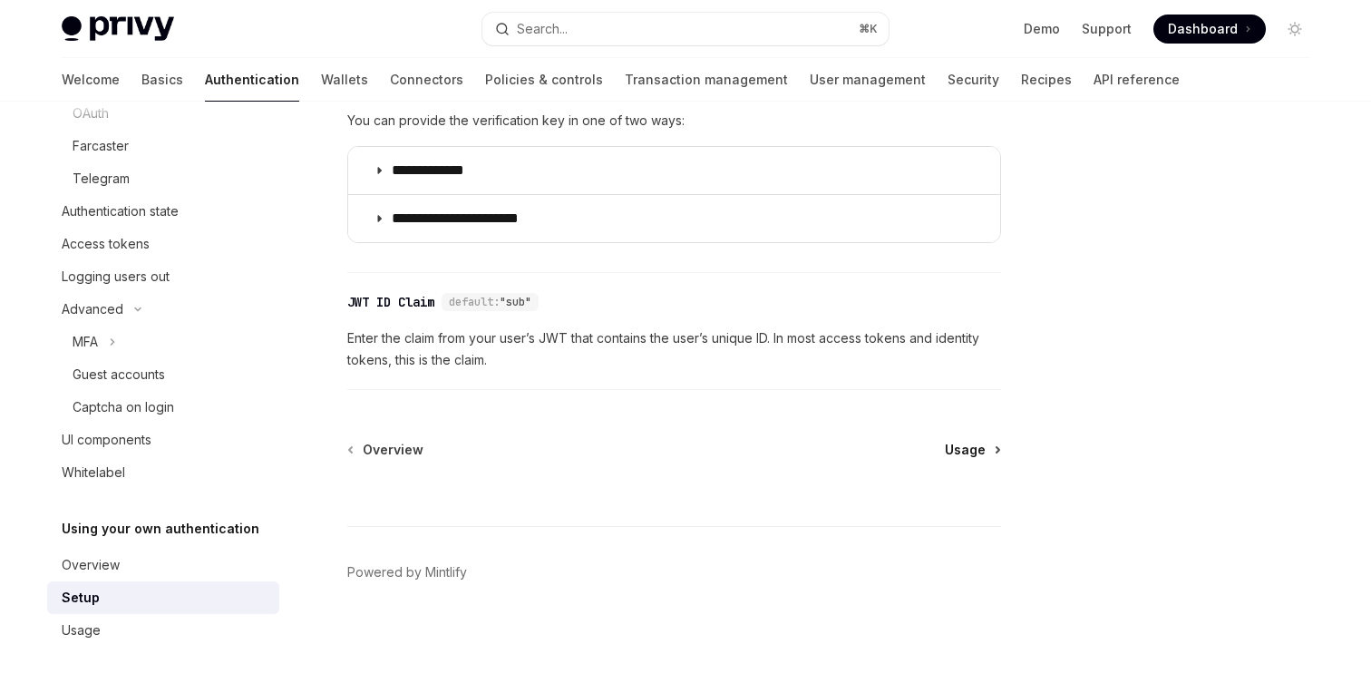
click at [966, 445] on span "Usage" at bounding box center [965, 450] width 41 height 18
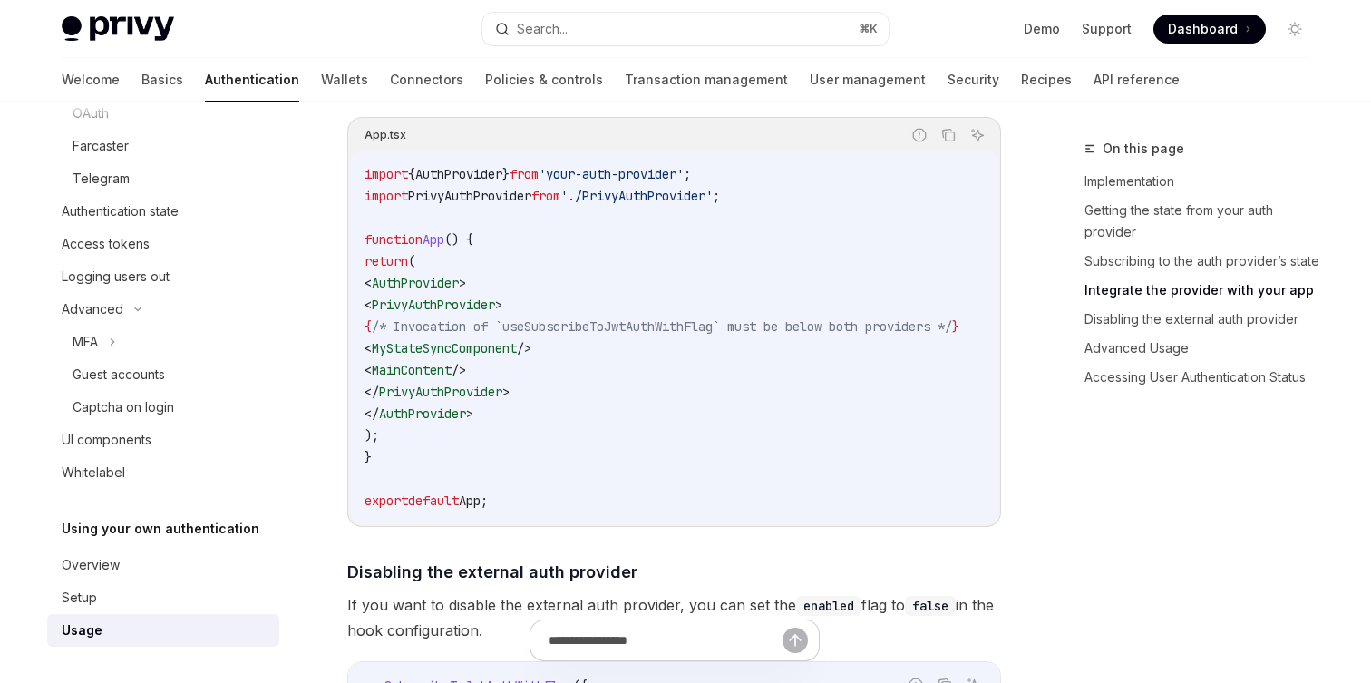
scroll to position [1426, 0]
click at [495, 303] on span "PrivyAuthProvider" at bounding box center [433, 303] width 123 height 16
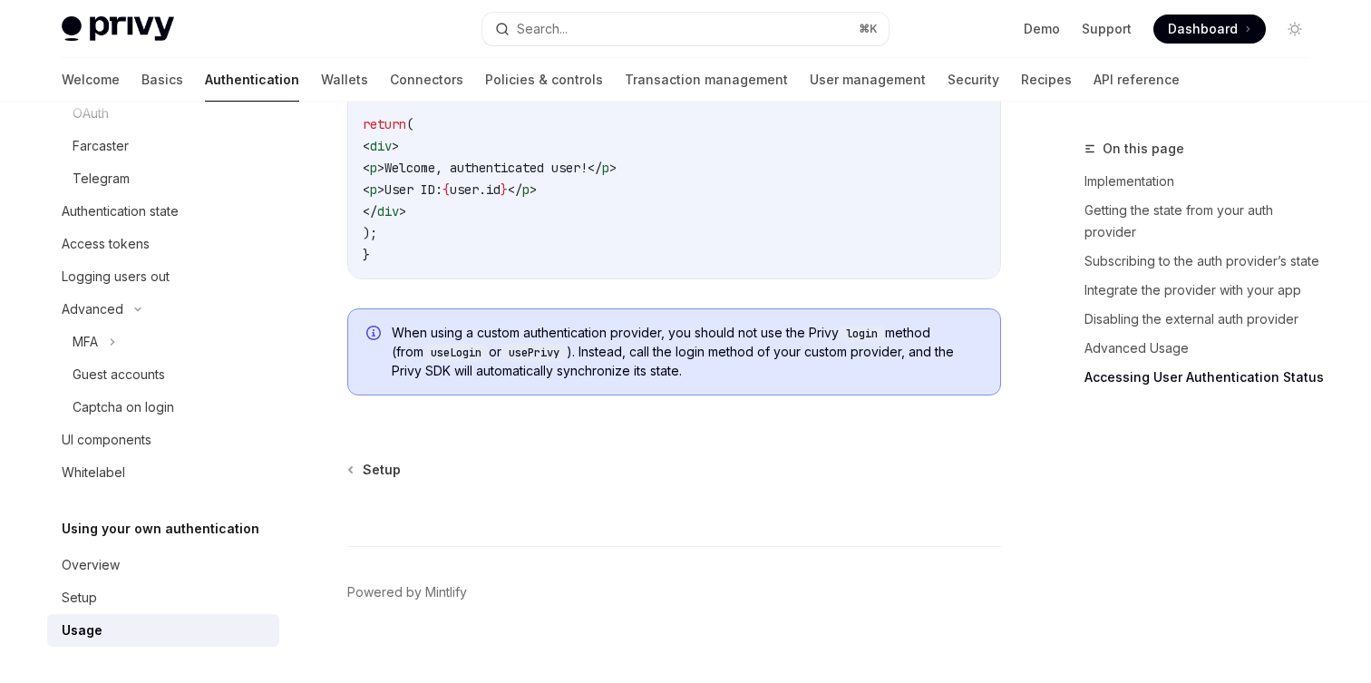
scroll to position [3958, 0]
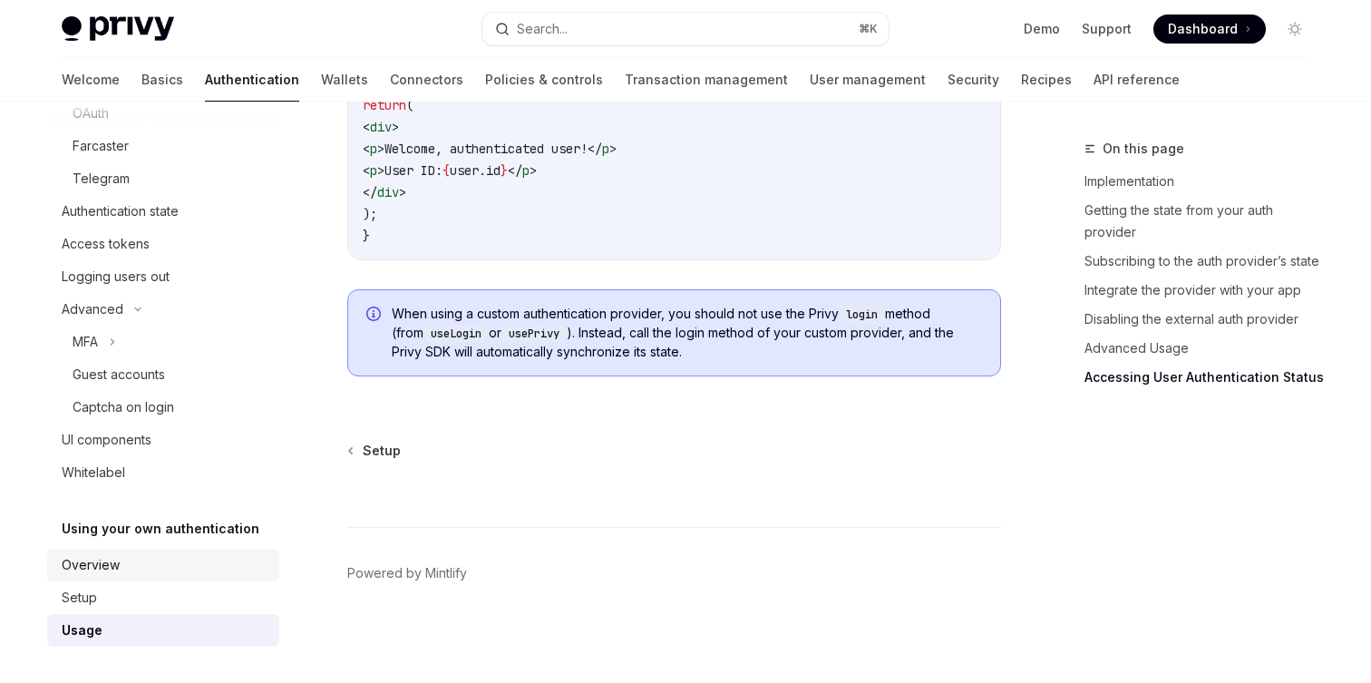
click at [177, 565] on div "Overview" at bounding box center [165, 565] width 207 height 22
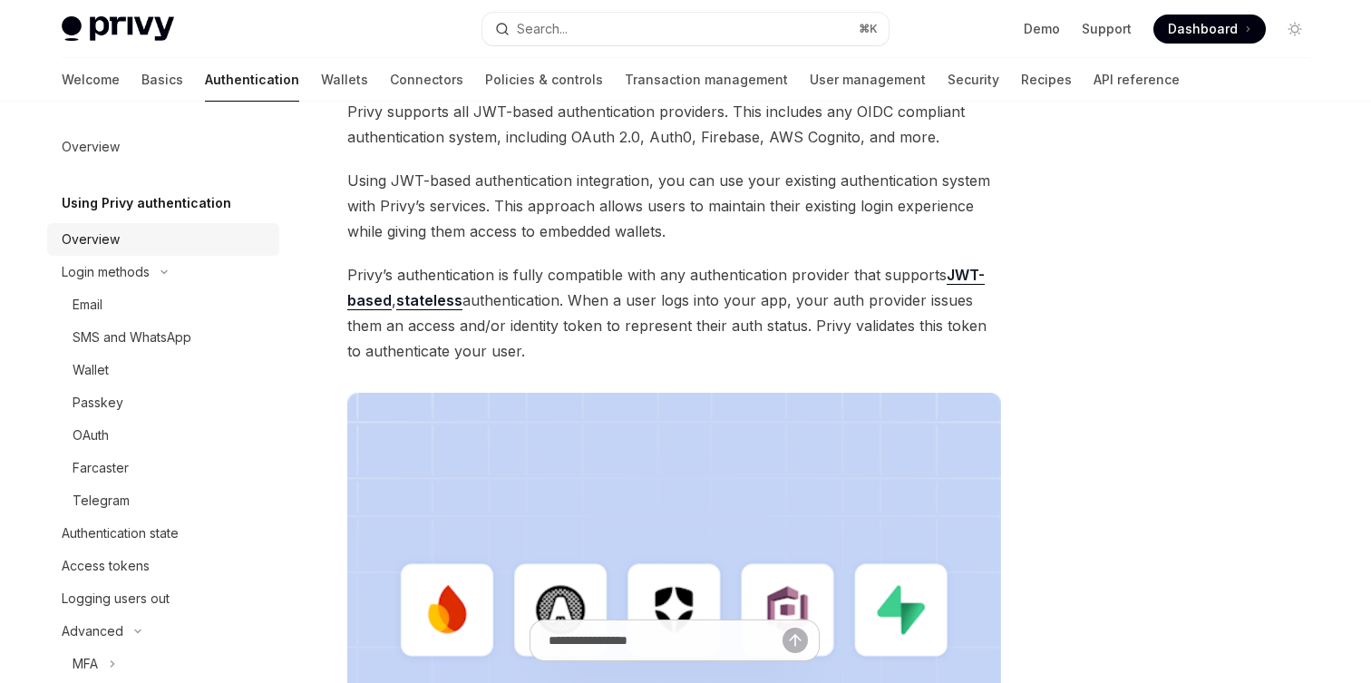
click at [133, 247] on div "Overview" at bounding box center [165, 239] width 207 height 22
click at [113, 231] on div "Overview" at bounding box center [91, 239] width 58 height 22
click at [98, 239] on div "Overview" at bounding box center [91, 239] width 58 height 22
click at [92, 237] on div "Overview" at bounding box center [91, 239] width 58 height 22
click at [124, 231] on div "Overview" at bounding box center [165, 239] width 207 height 22
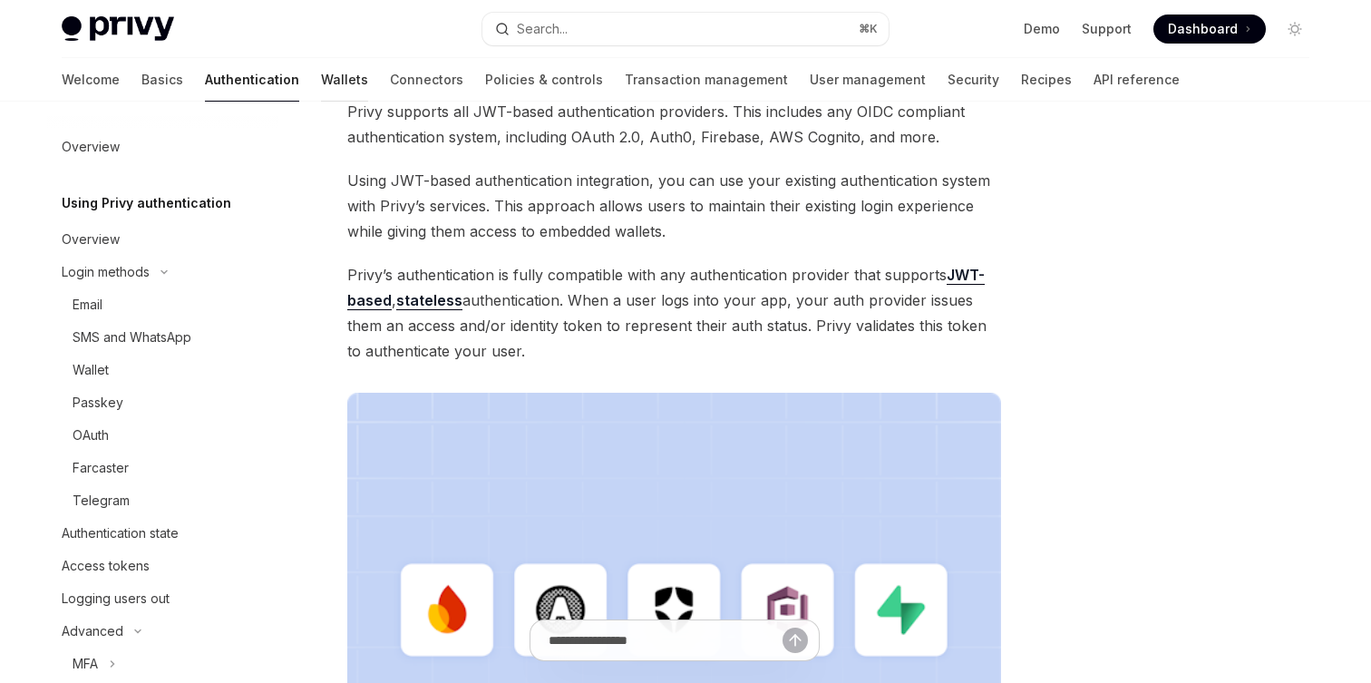
click at [321, 71] on link "Wallets" at bounding box center [344, 80] width 47 height 44
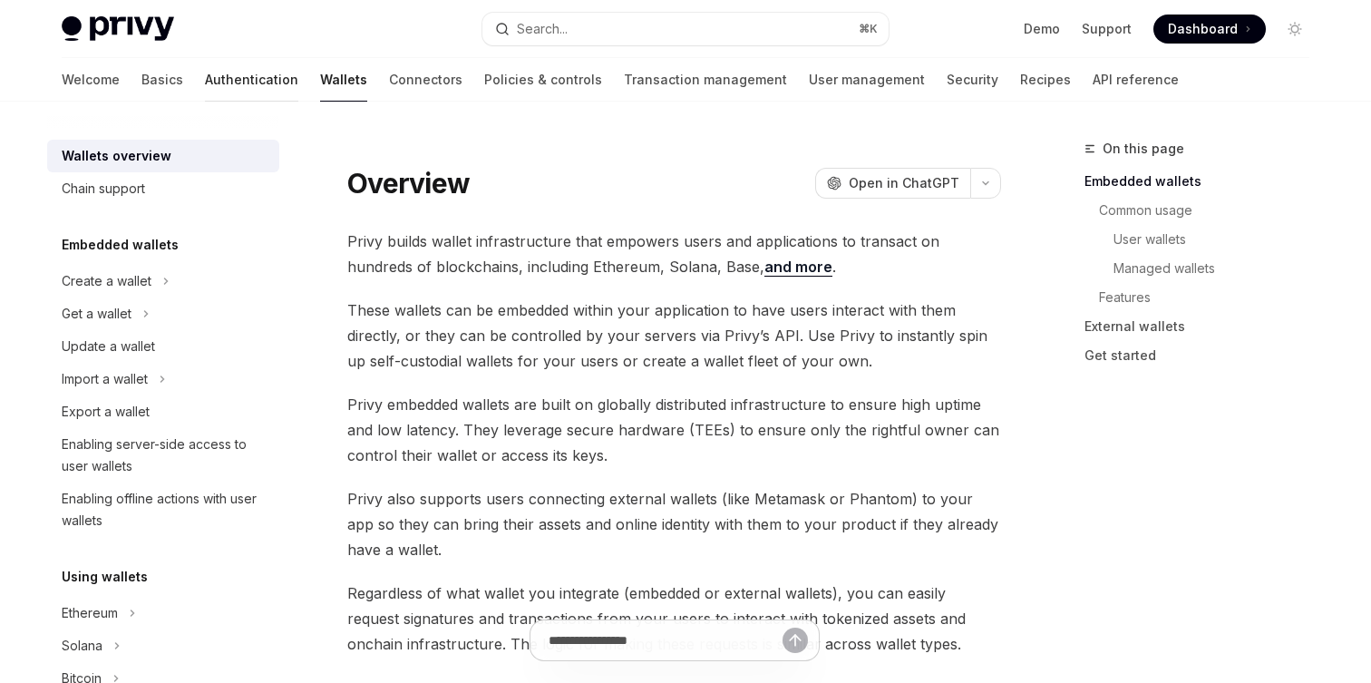
click at [205, 86] on link "Authentication" at bounding box center [251, 80] width 93 height 44
click at [708, 372] on span "These wallets can be embedded within your application to have users interact wi…" at bounding box center [674, 335] width 654 height 76
type textarea "*"
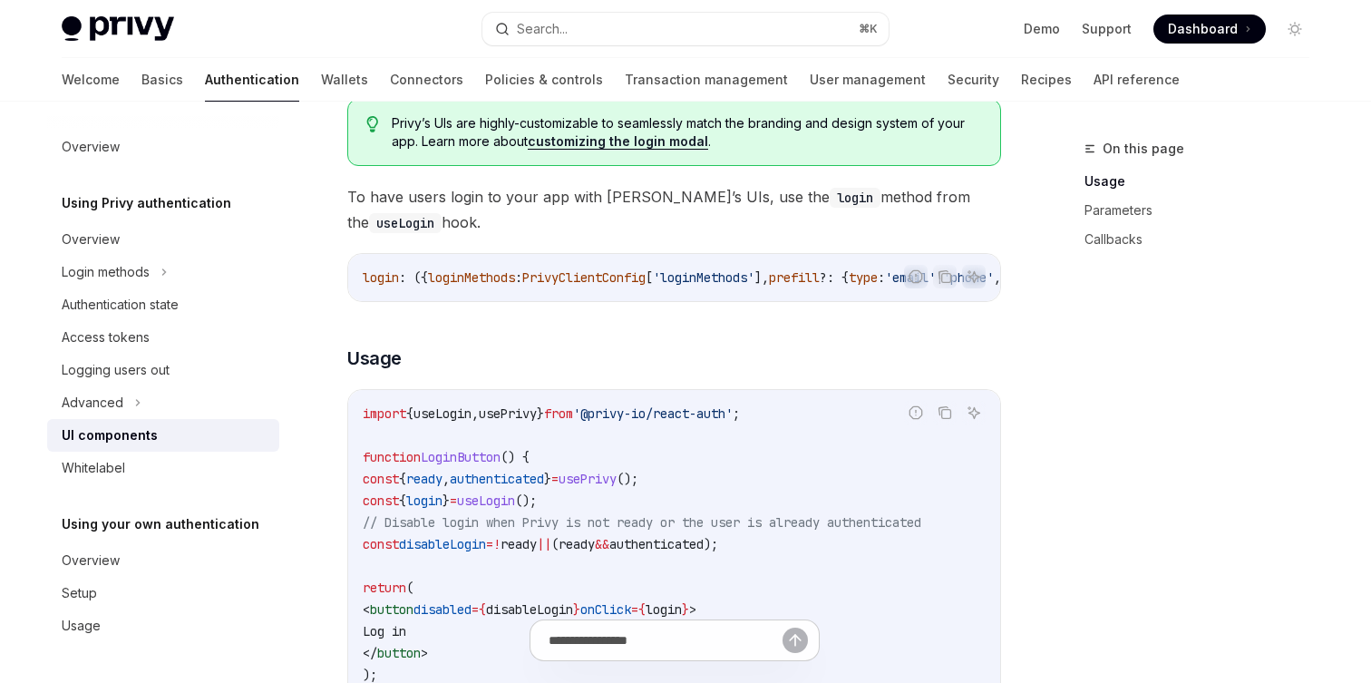
scroll to position [990, 0]
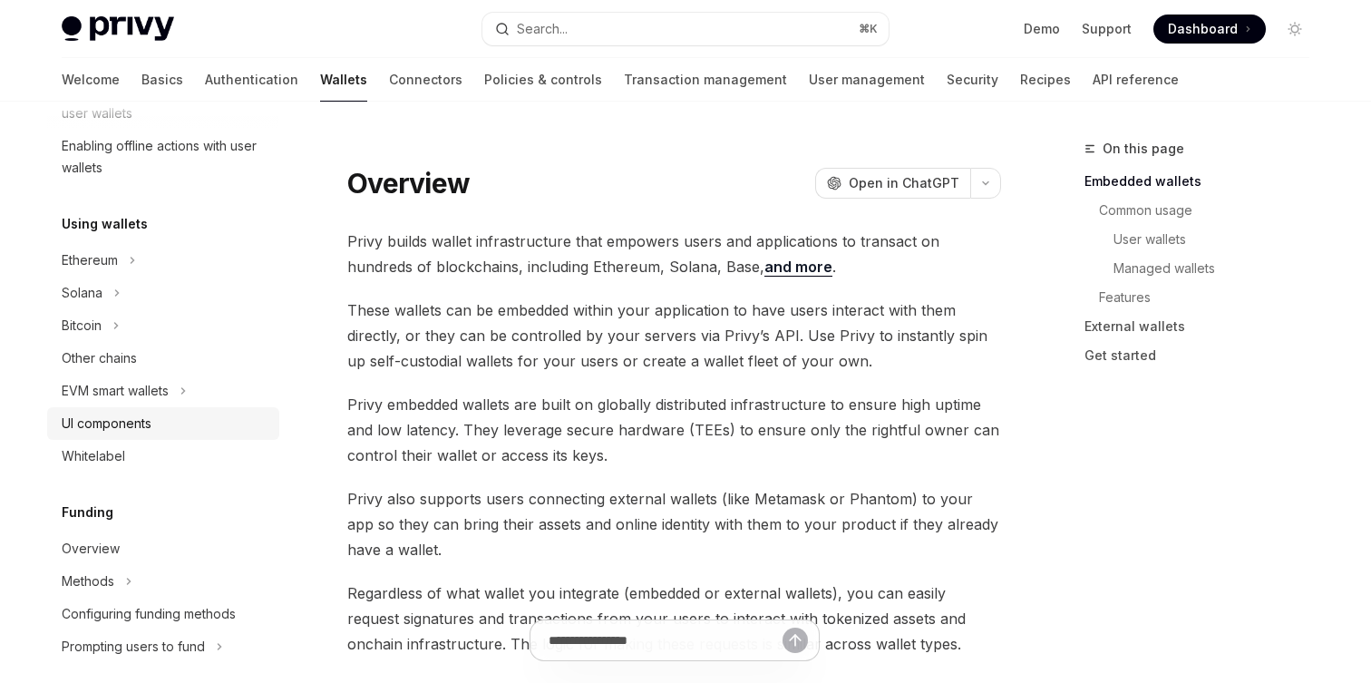
scroll to position [357, 0]
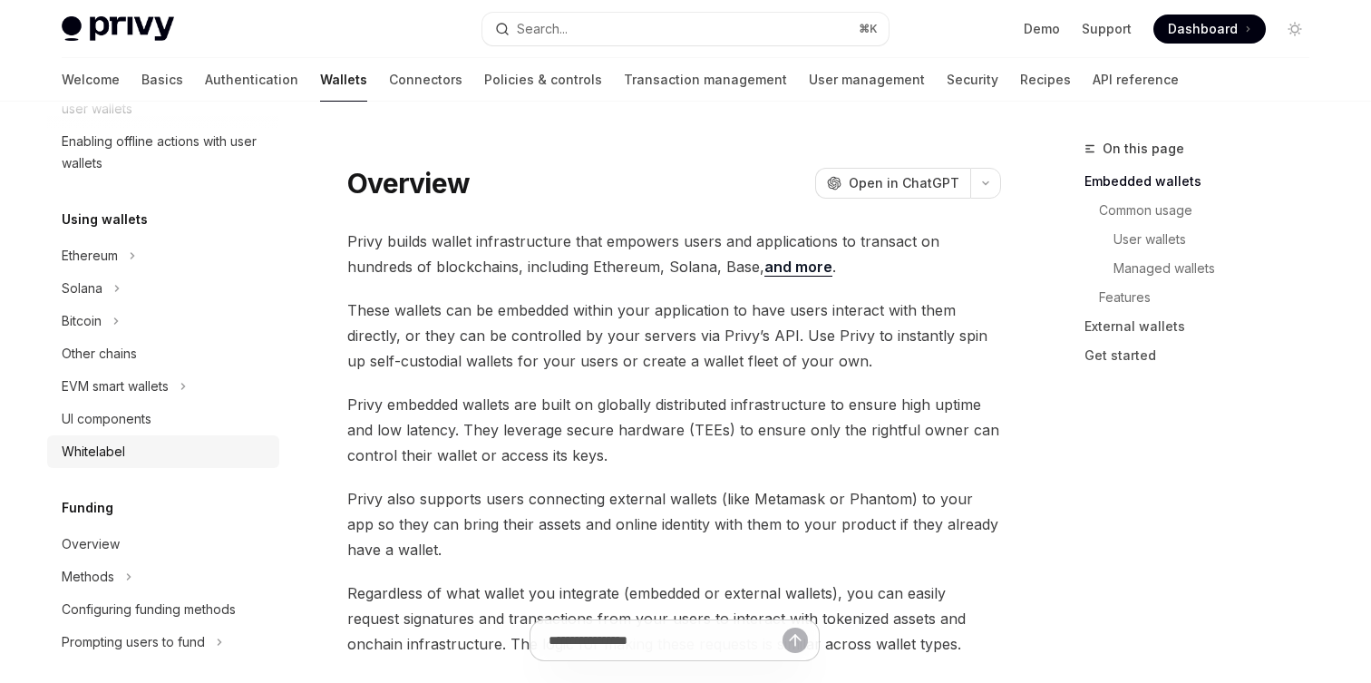
click at [96, 458] on div "Whitelabel" at bounding box center [93, 452] width 63 height 22
type textarea "*"
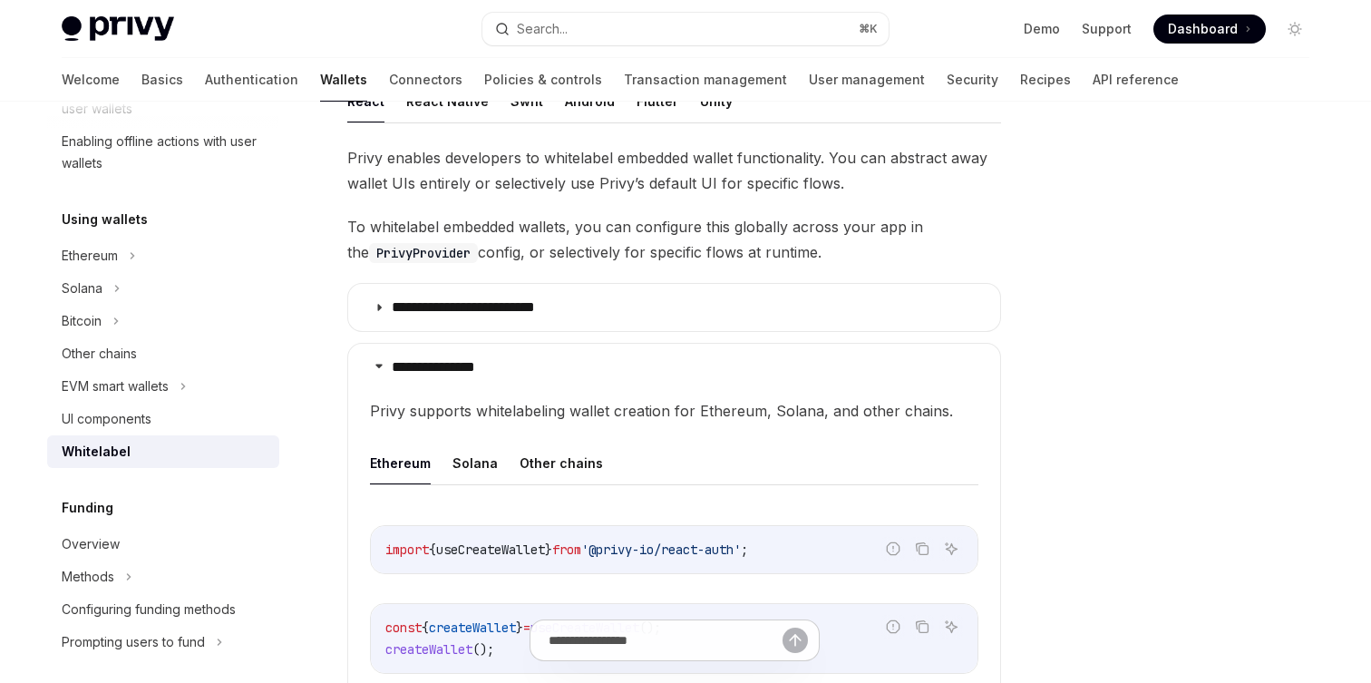
scroll to position [346, 0]
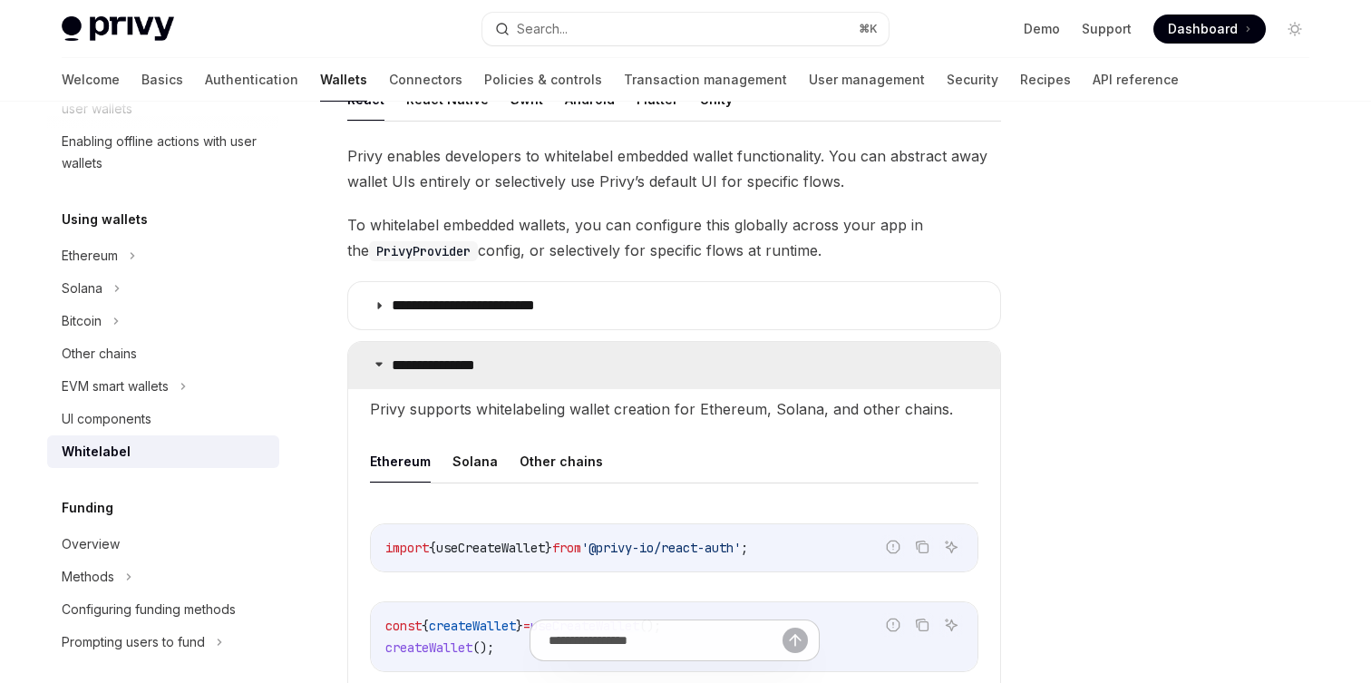
click at [572, 364] on summary "**********" at bounding box center [674, 365] width 652 height 47
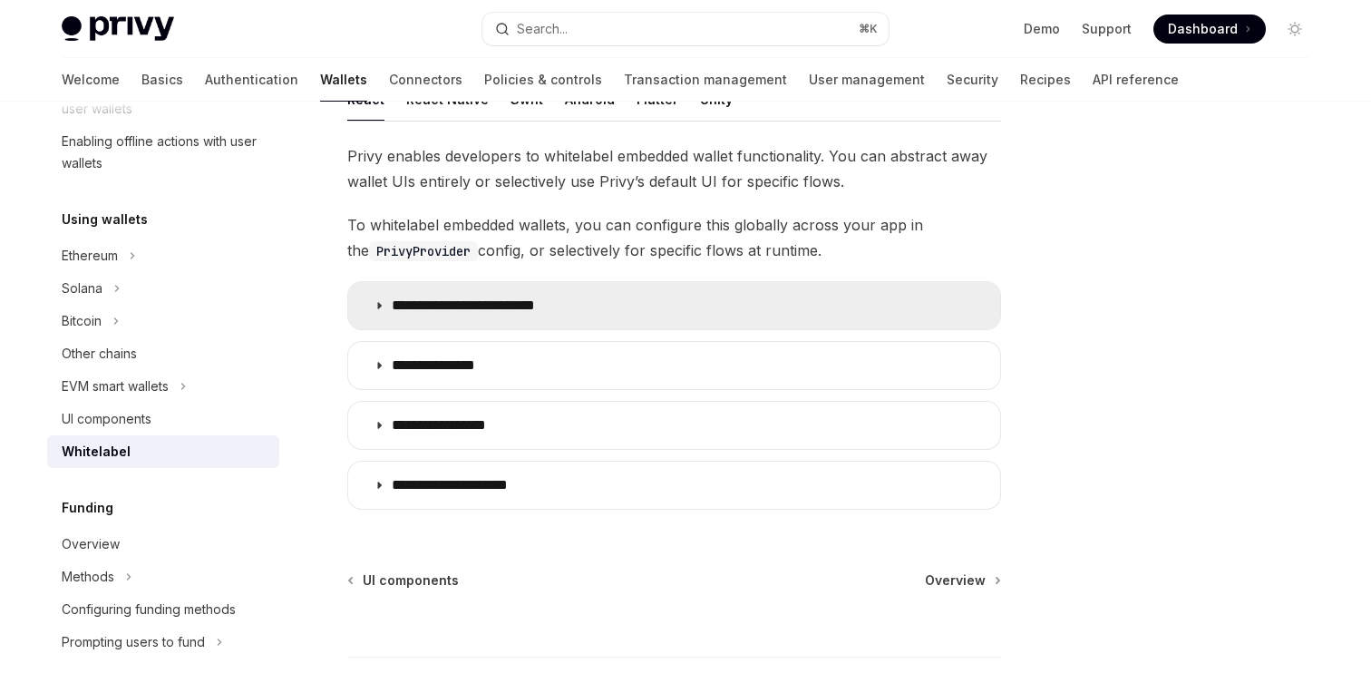
click at [596, 306] on summary "**********" at bounding box center [674, 305] width 652 height 47
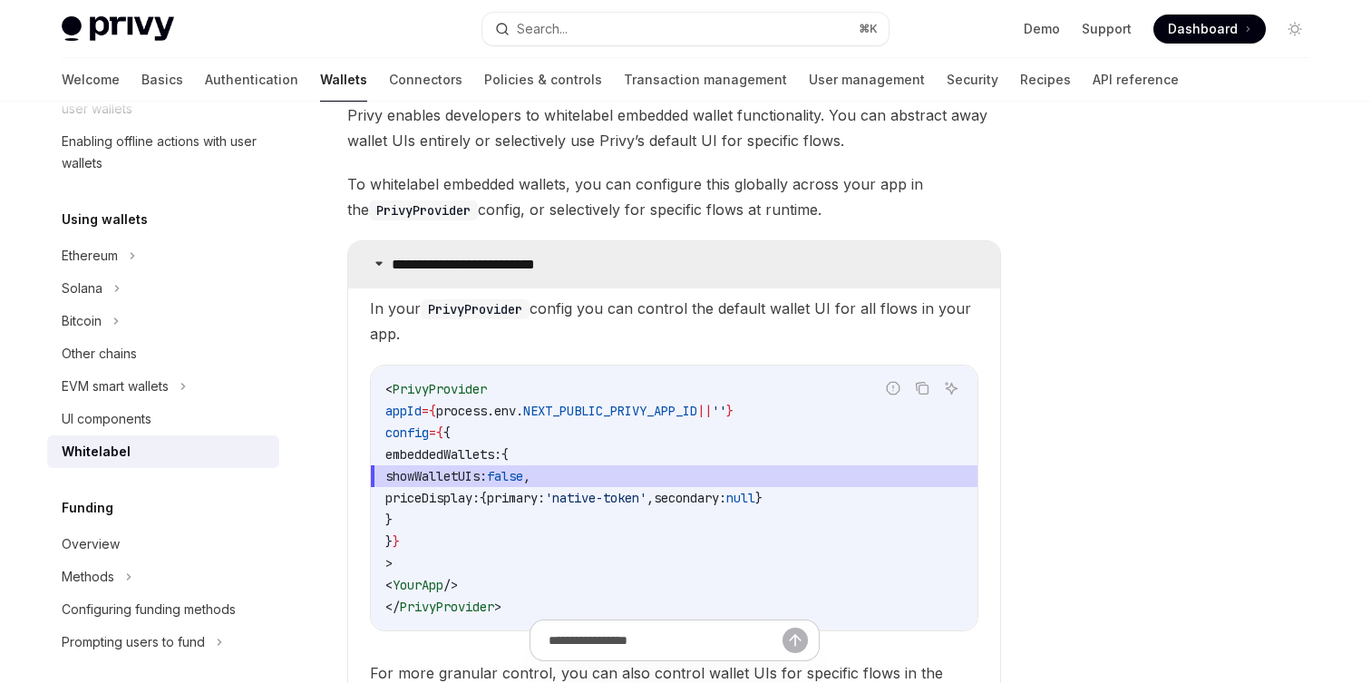
scroll to position [429, 0]
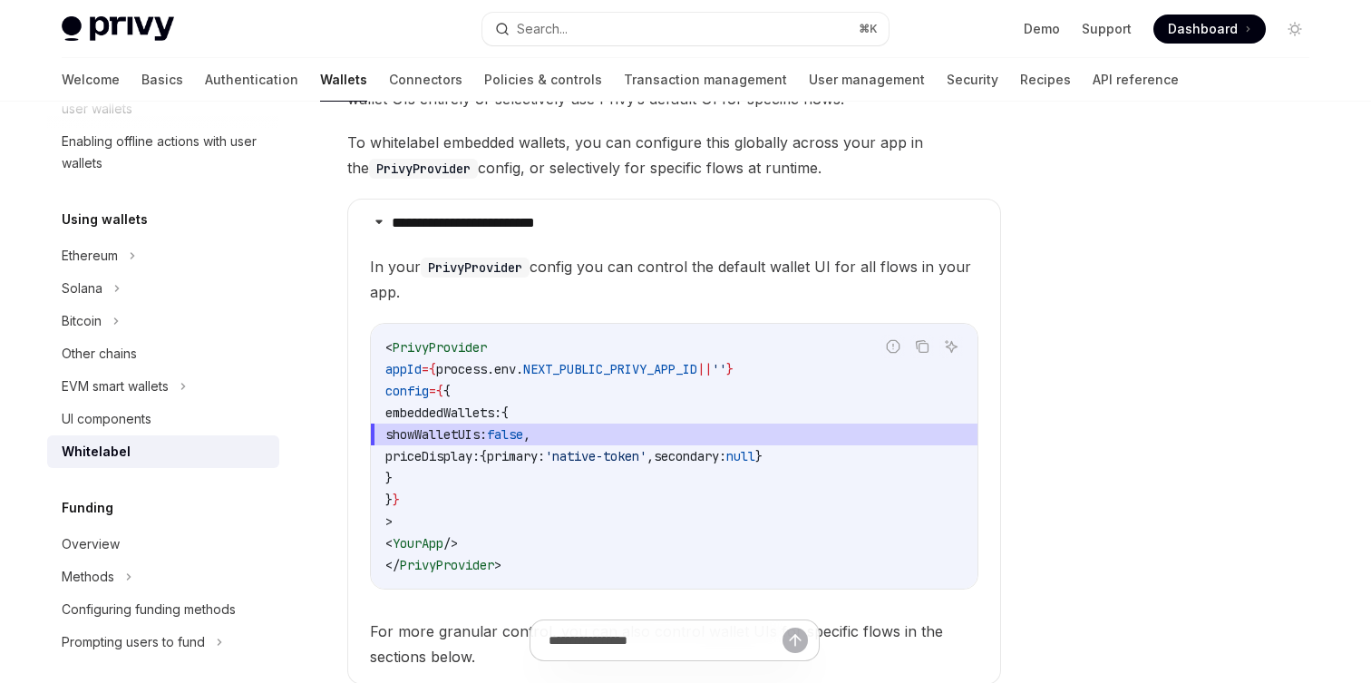
click at [496, 422] on code "< PrivyProvider appId = { process . env . NEXT_PUBLIC_PRIVY_APP_ID || '' } conf…" at bounding box center [673, 455] width 577 height 239
click at [487, 431] on span "showWalletUIs:" at bounding box center [436, 434] width 102 height 16
copy span "showWalletUIs"
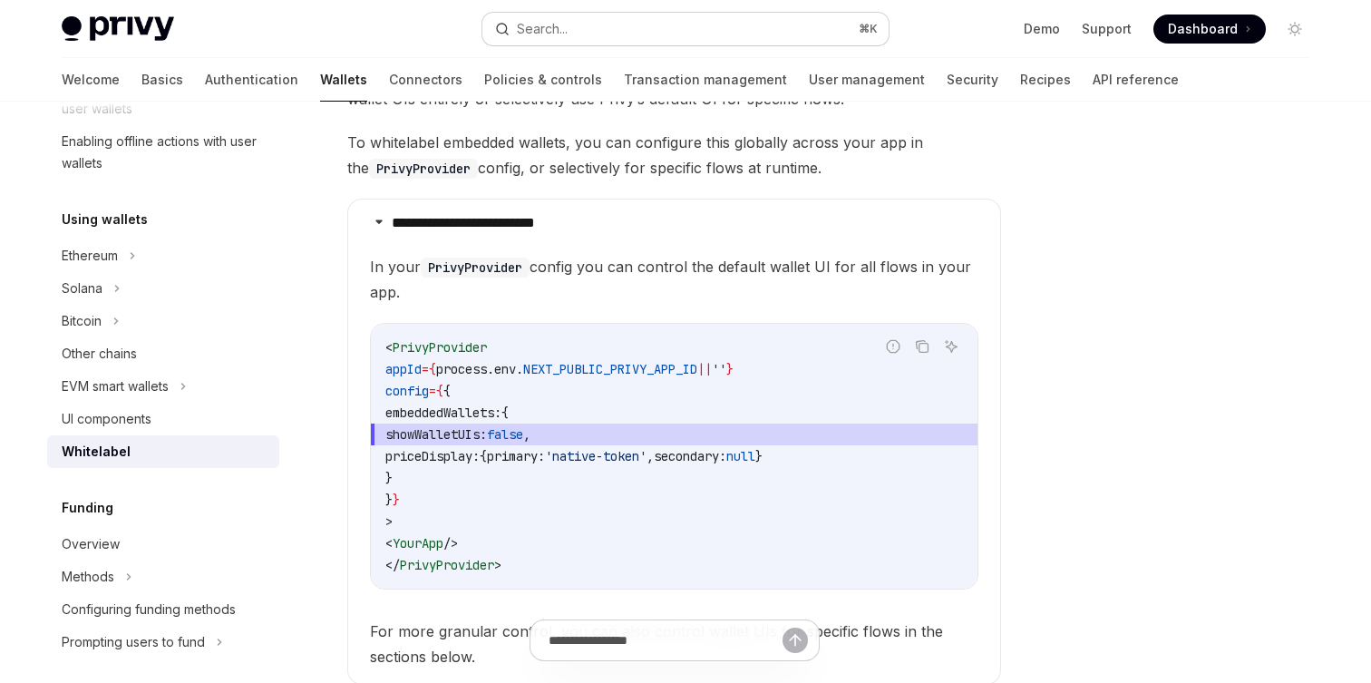
click at [676, 36] on button "Search... ⌘ K" at bounding box center [685, 29] width 406 height 33
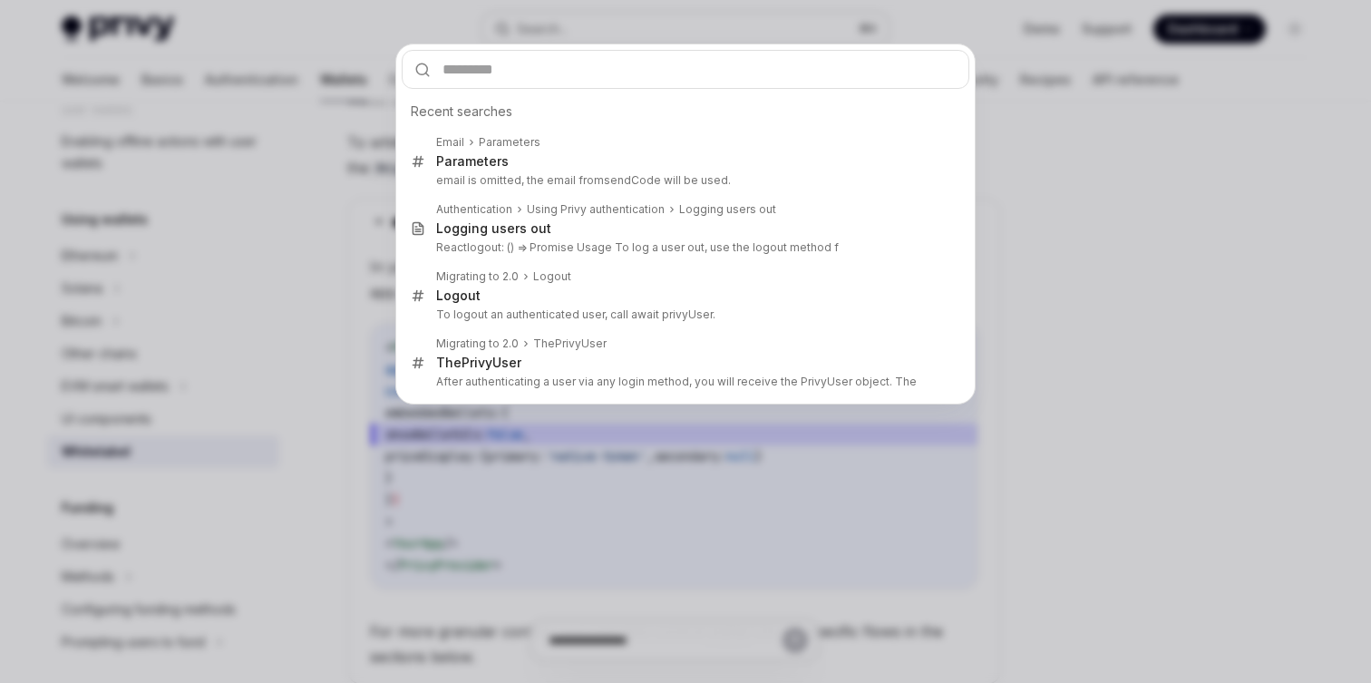
type input "**********"
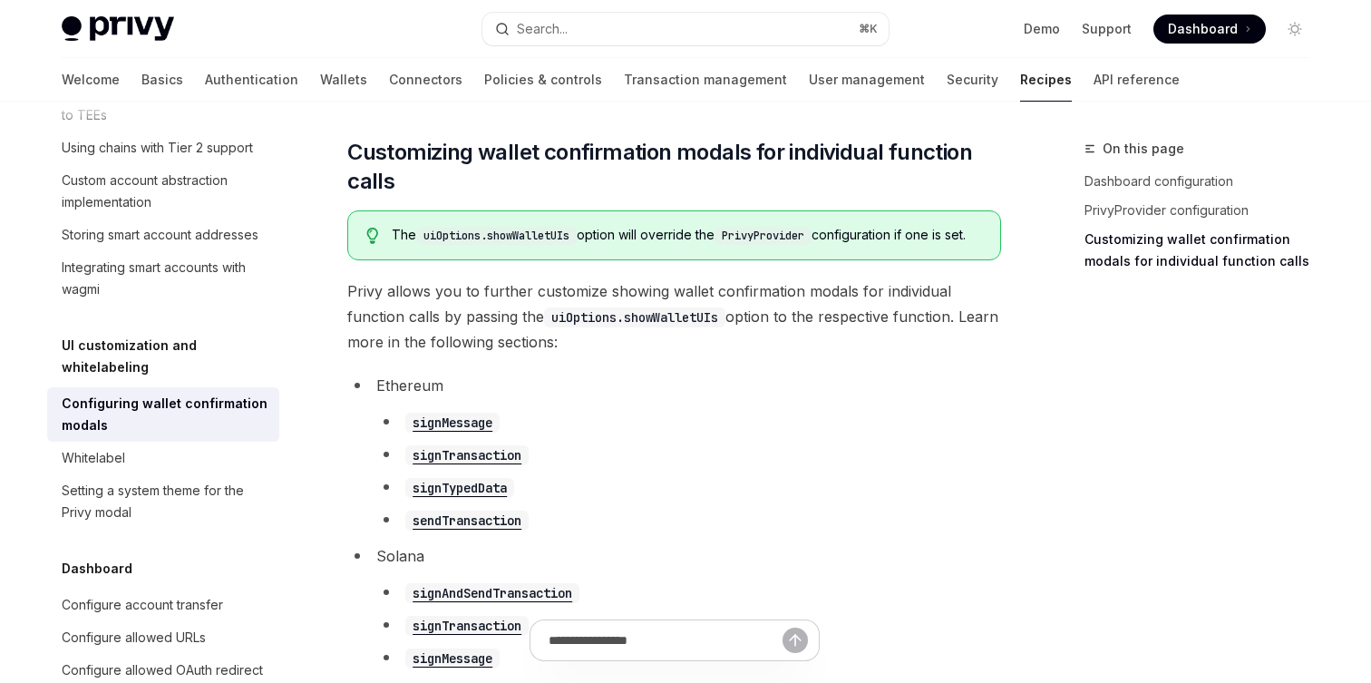
scroll to position [938, 0]
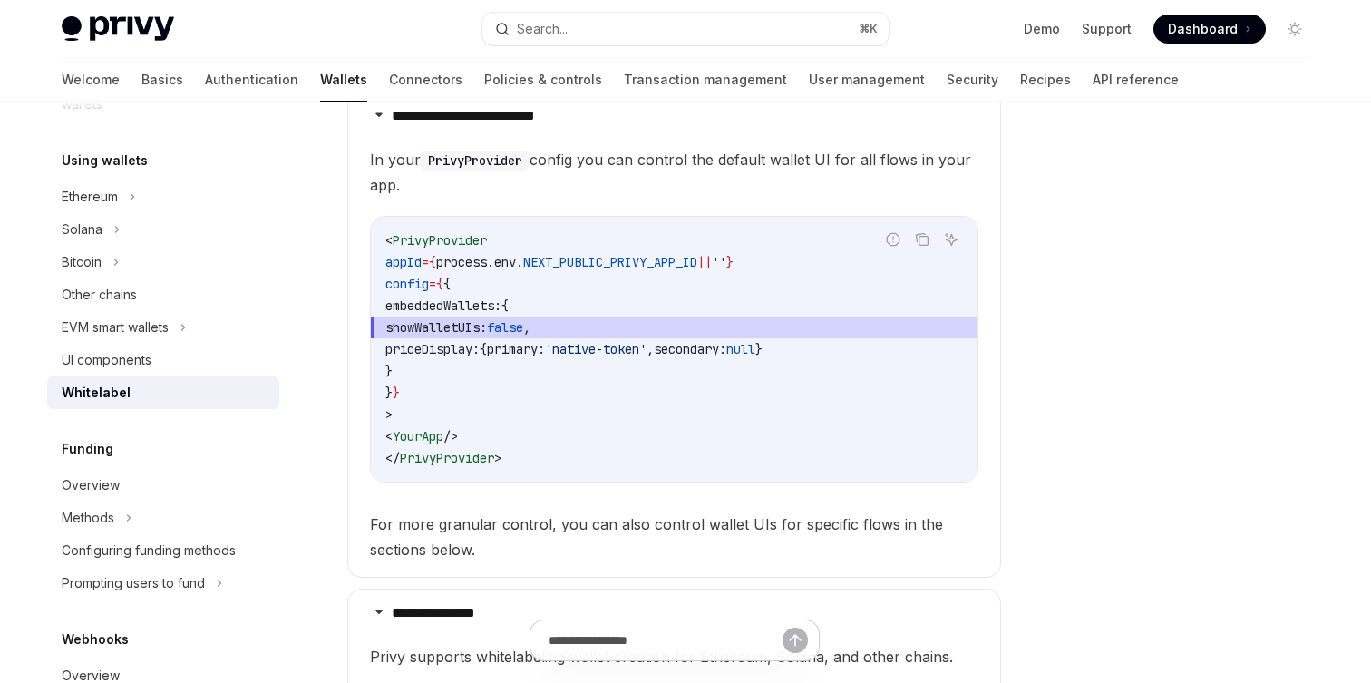
scroll to position [512, 0]
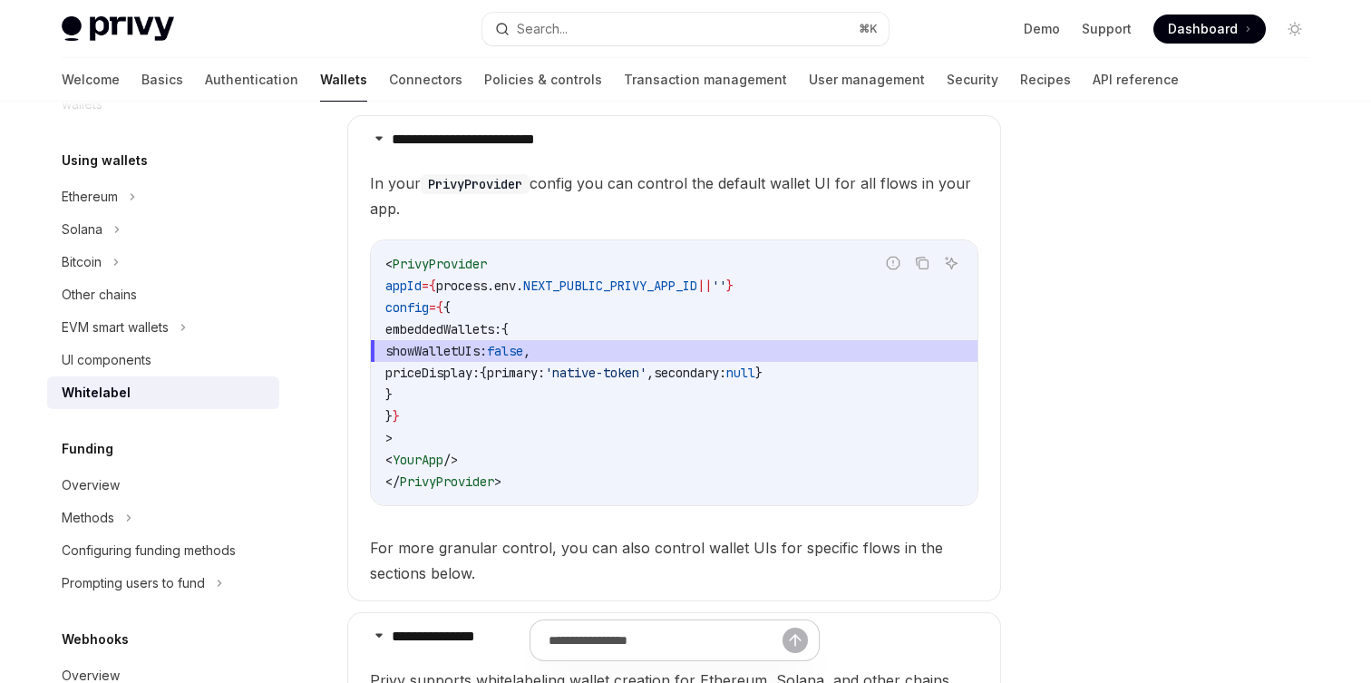
click at [734, 449] on code "< PrivyProvider appId = { process . env . NEXT_PUBLIC_PRIVY_APP_ID || '' } conf…" at bounding box center [673, 372] width 577 height 239
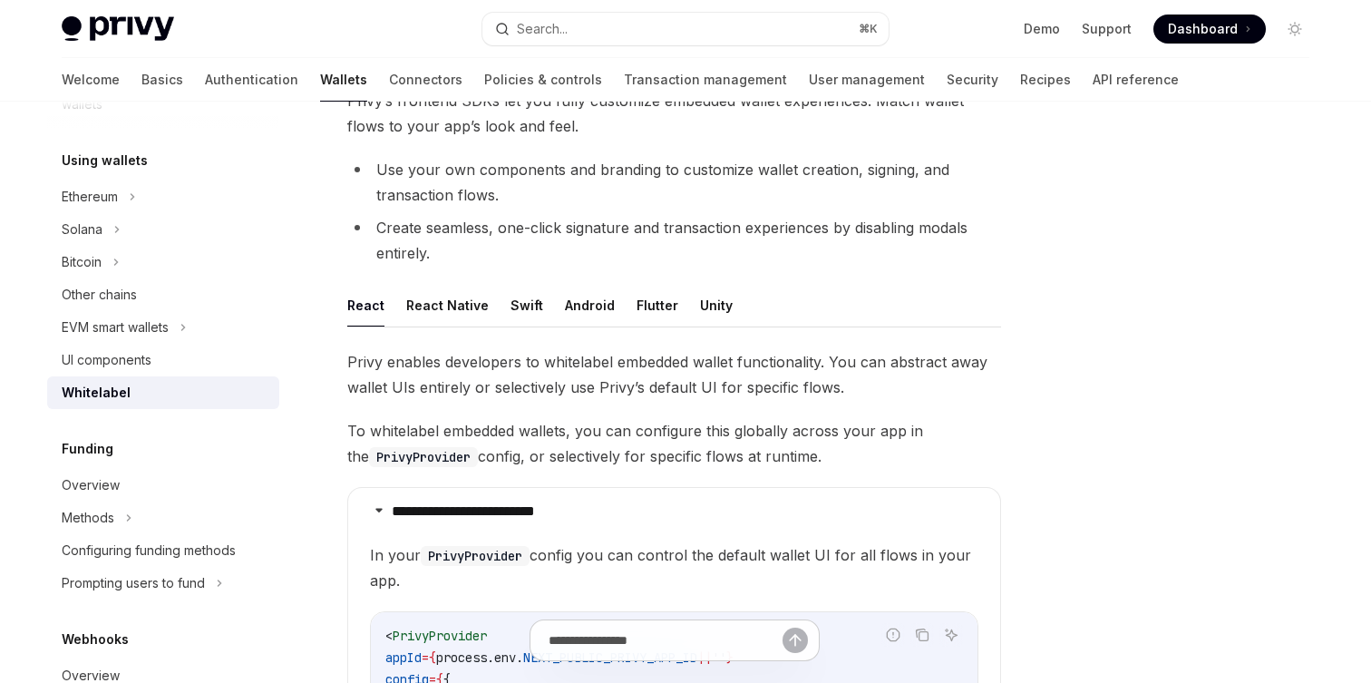
scroll to position [139, 0]
click at [476, 300] on button "React Native" at bounding box center [447, 307] width 82 height 43
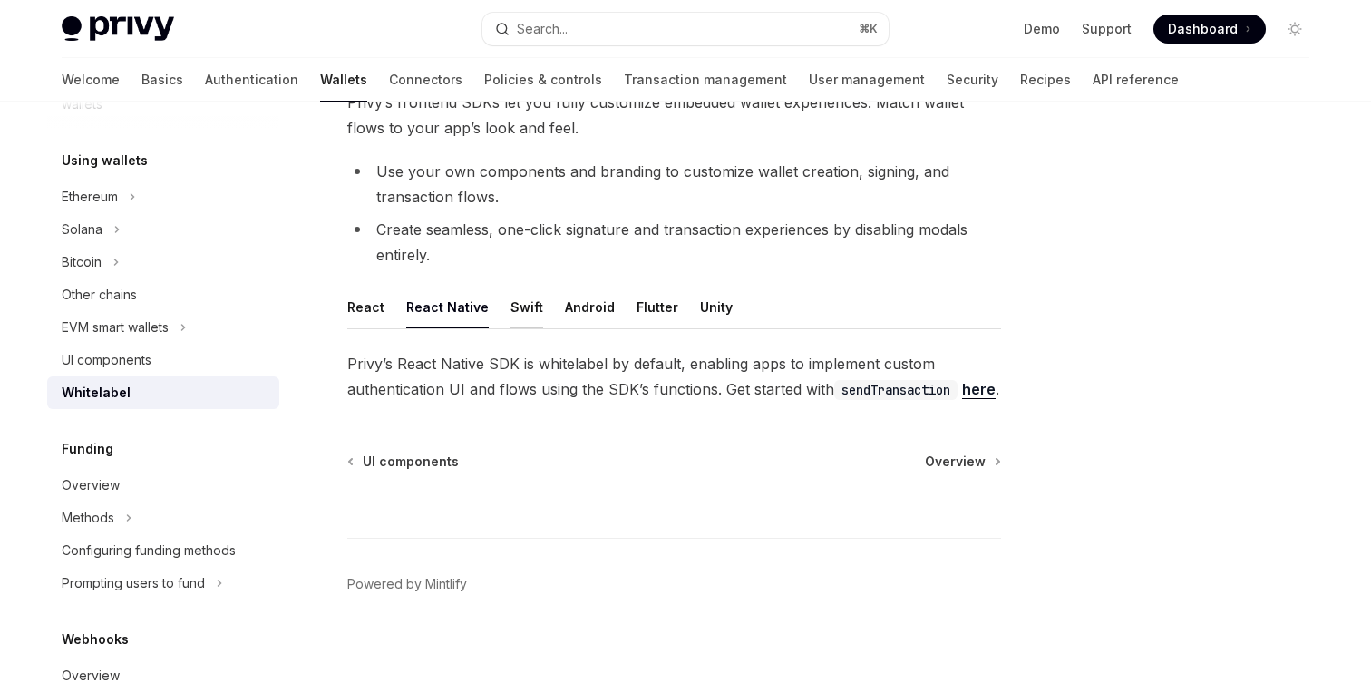
click at [517, 314] on button "Swift" at bounding box center [526, 307] width 33 height 43
click at [459, 305] on button "React Native" at bounding box center [447, 307] width 82 height 43
click at [527, 312] on button "Swift" at bounding box center [526, 307] width 33 height 43
click at [573, 311] on button "Android" at bounding box center [590, 307] width 50 height 43
click at [636, 311] on button "Flutter" at bounding box center [657, 307] width 42 height 43
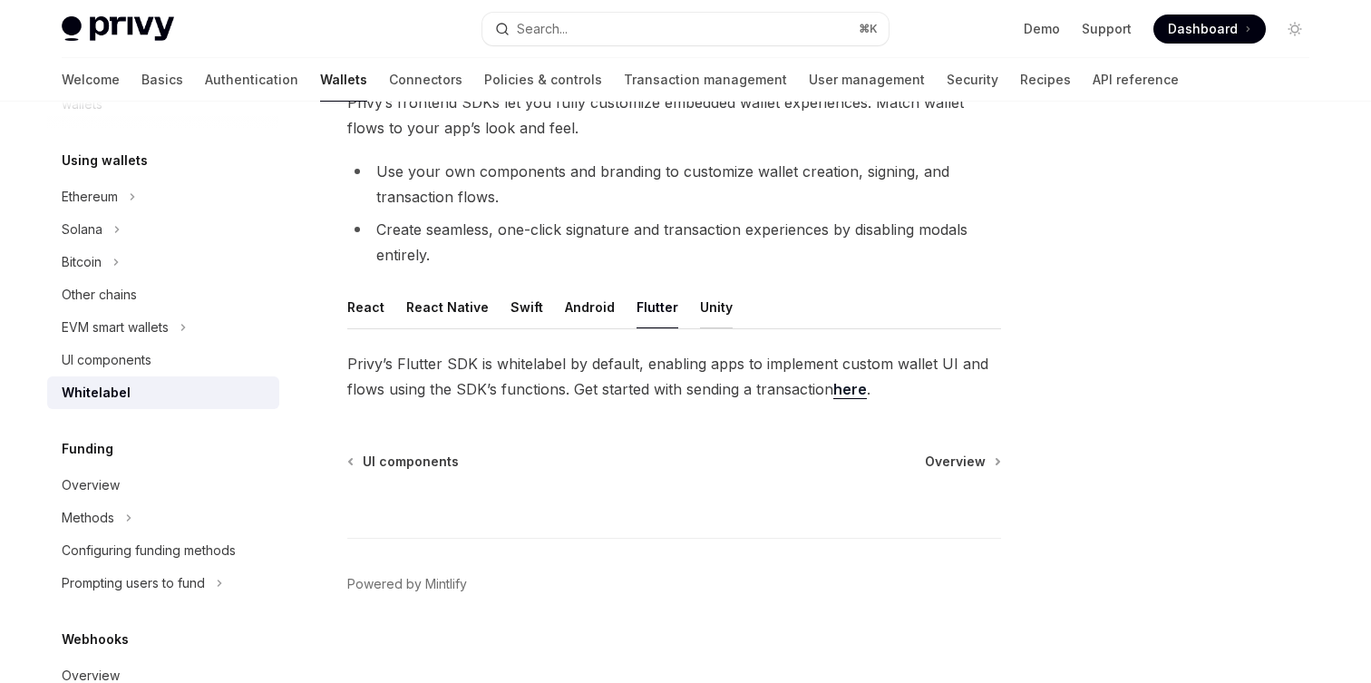
click at [700, 305] on button "Unity" at bounding box center [716, 307] width 33 height 43
click at [377, 311] on button "React" at bounding box center [365, 307] width 37 height 43
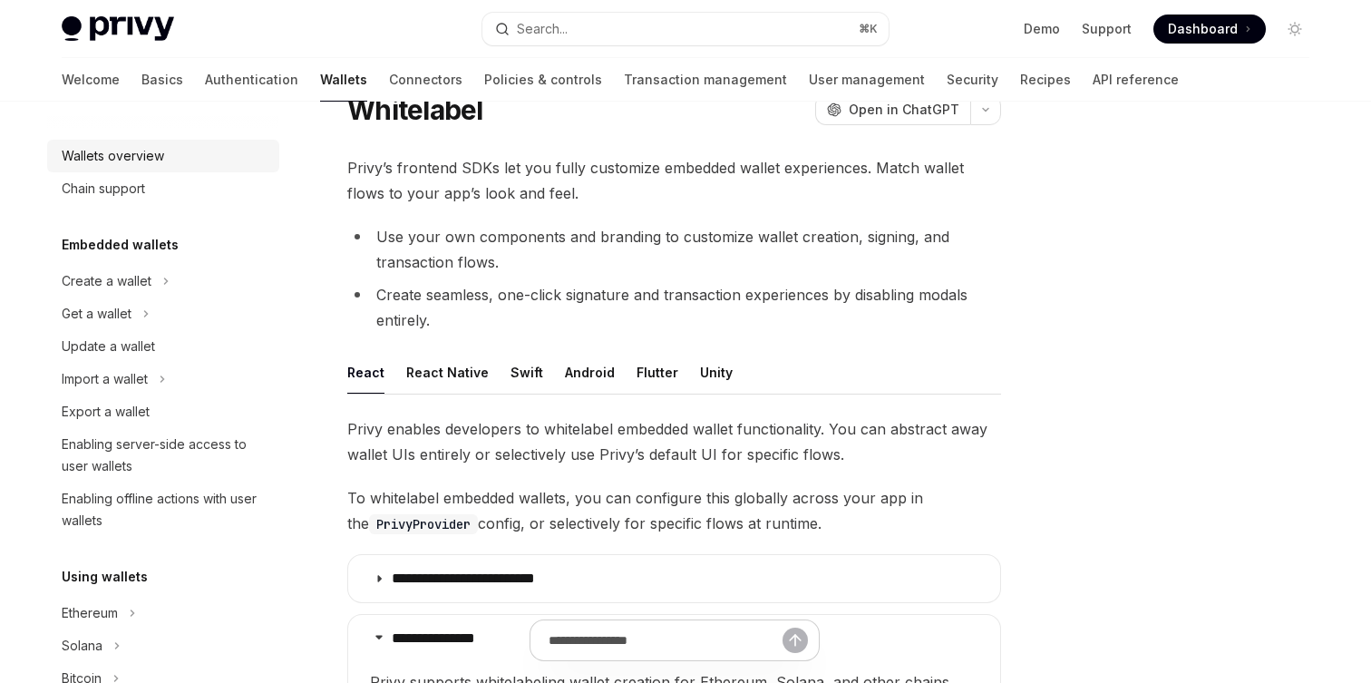
click at [192, 156] on div "Wallets overview" at bounding box center [165, 156] width 207 height 22
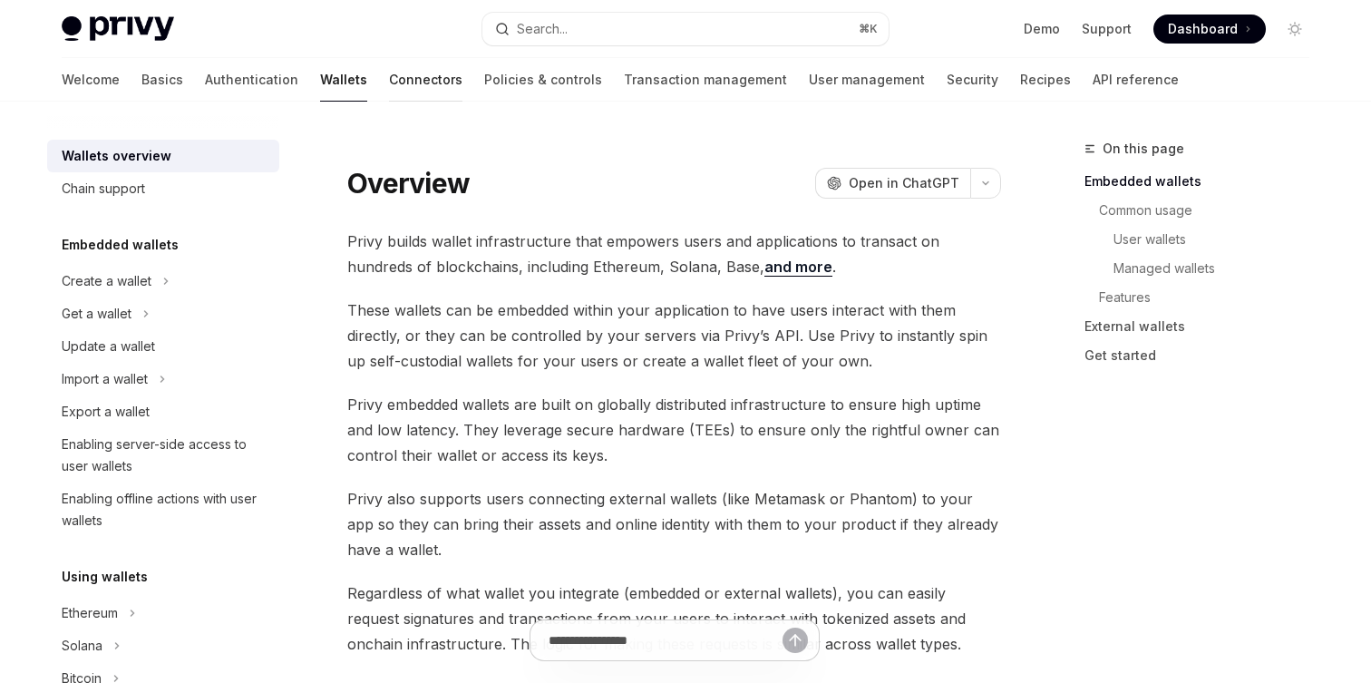
click at [389, 73] on link "Connectors" at bounding box center [425, 80] width 73 height 44
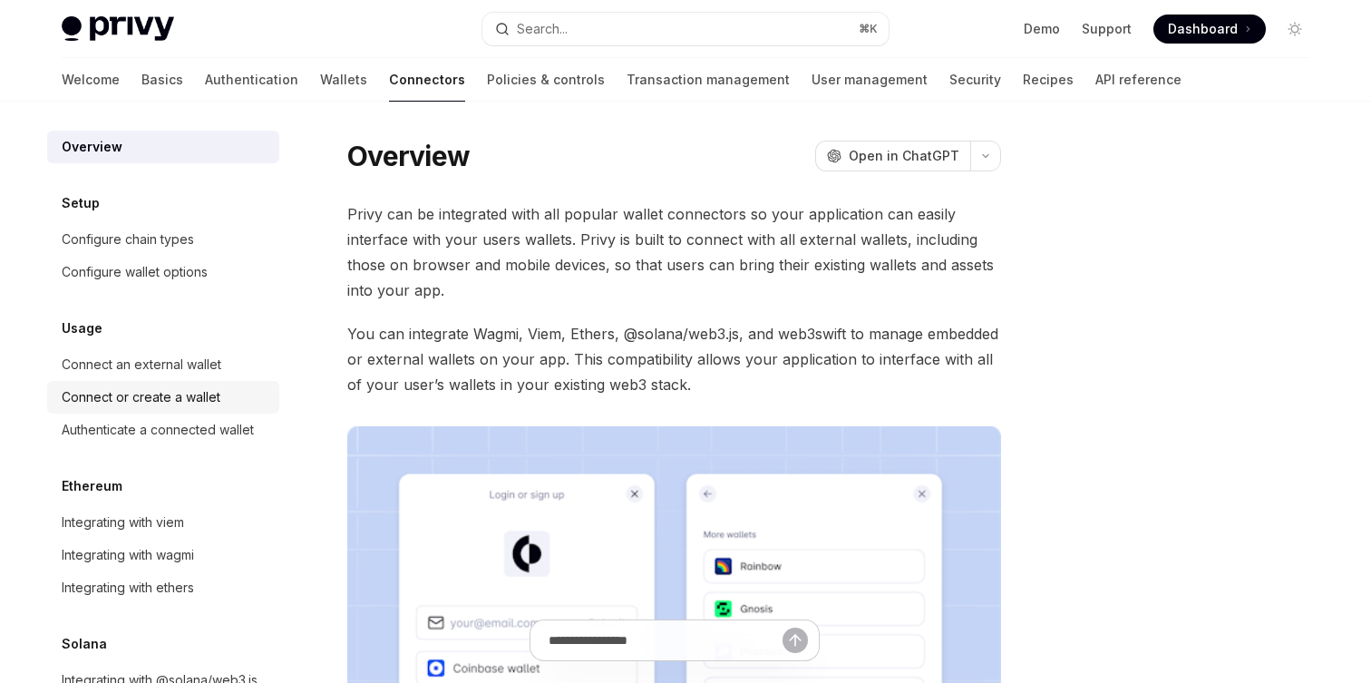
scroll to position [82, 0]
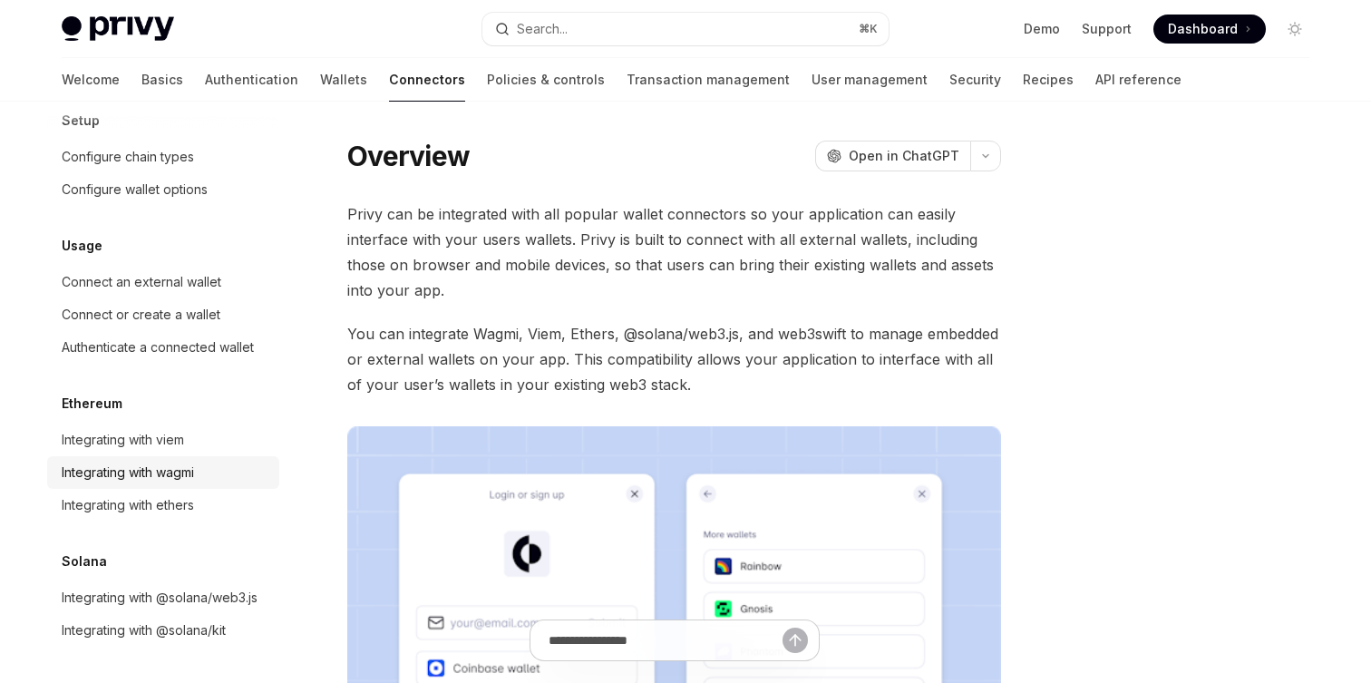
click at [182, 470] on div "Integrating with wagmi" at bounding box center [128, 472] width 132 height 22
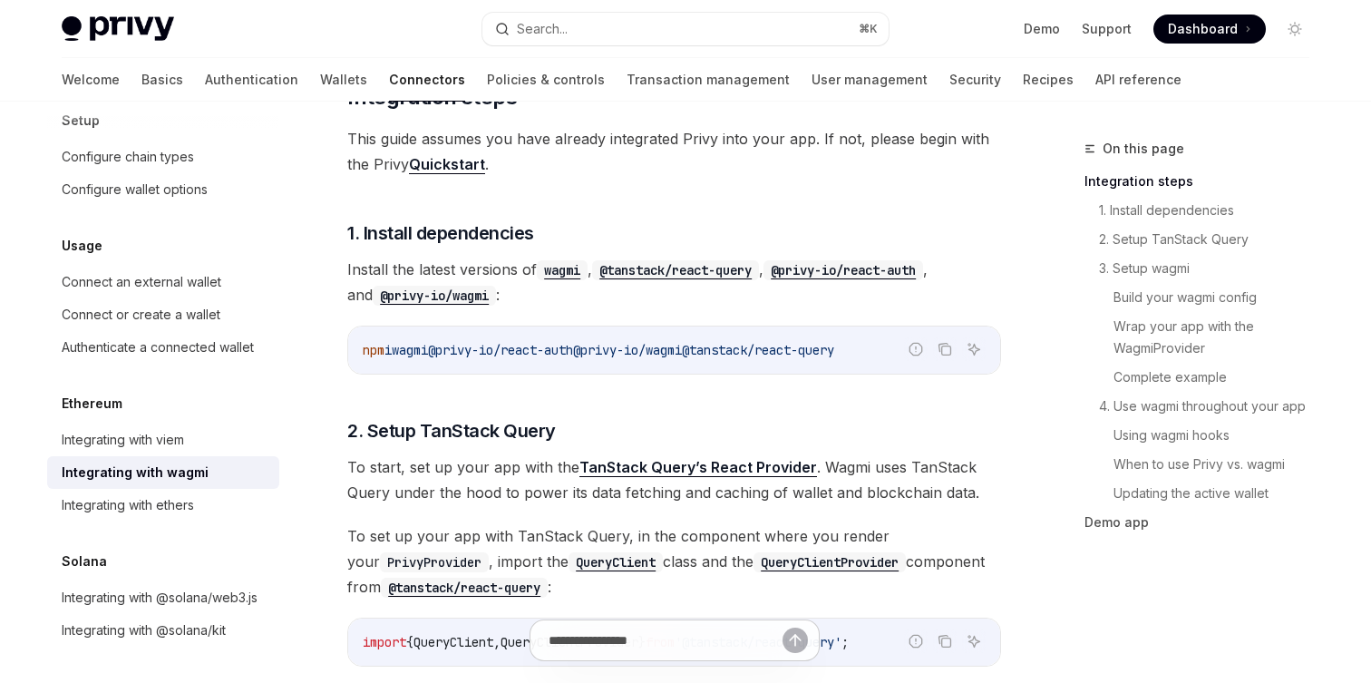
scroll to position [310, 0]
click at [204, 449] on div "Integrating with viem" at bounding box center [165, 440] width 207 height 22
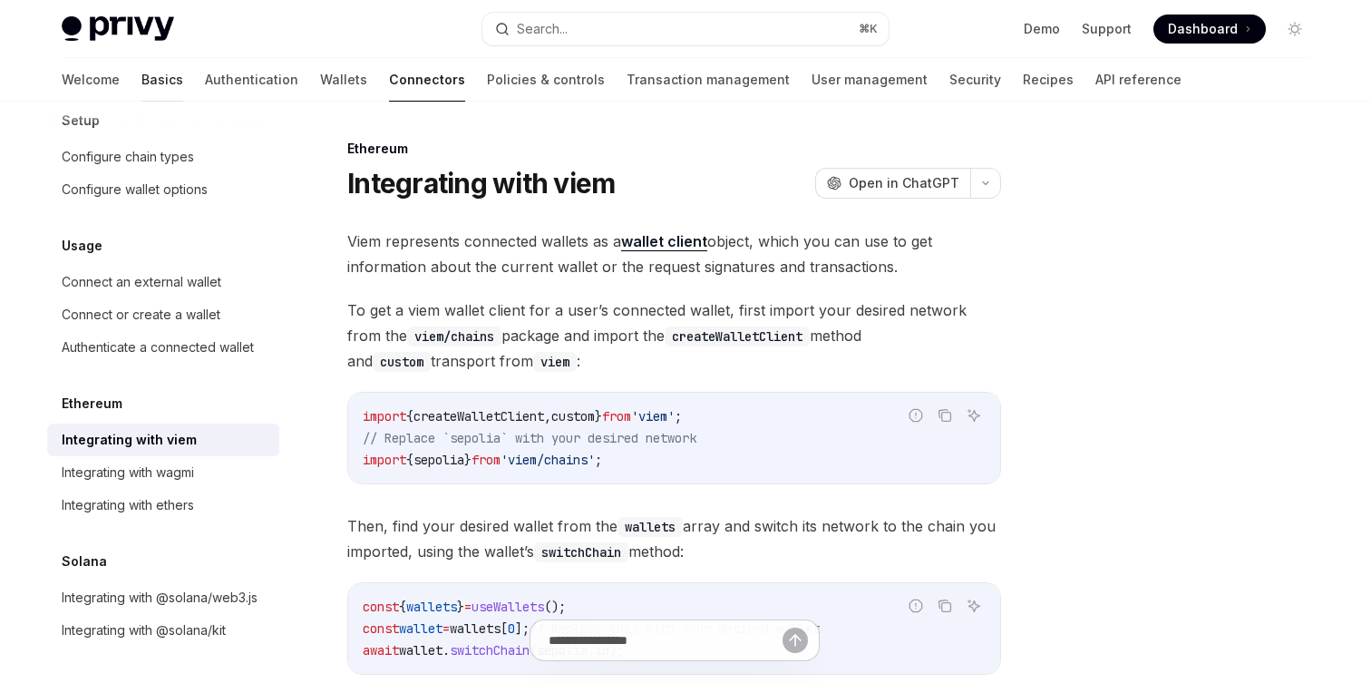
click at [141, 73] on link "Basics" at bounding box center [162, 80] width 42 height 44
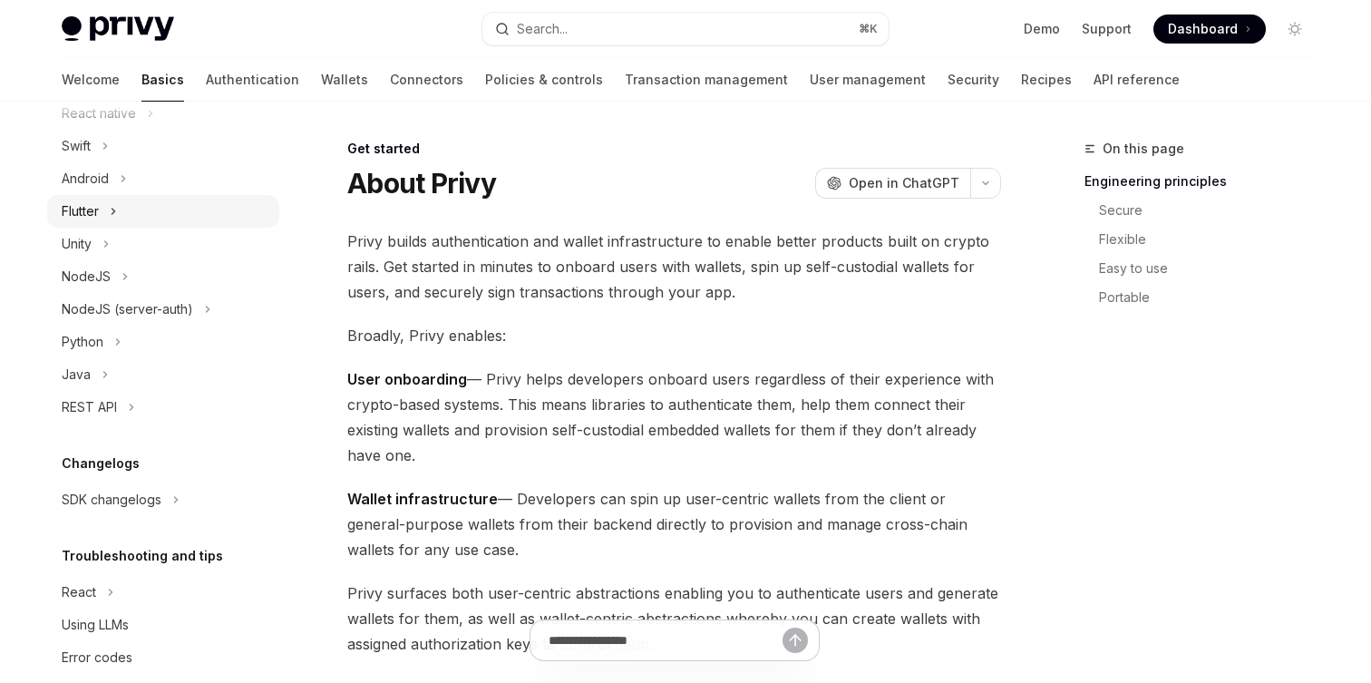
scroll to position [261, 0]
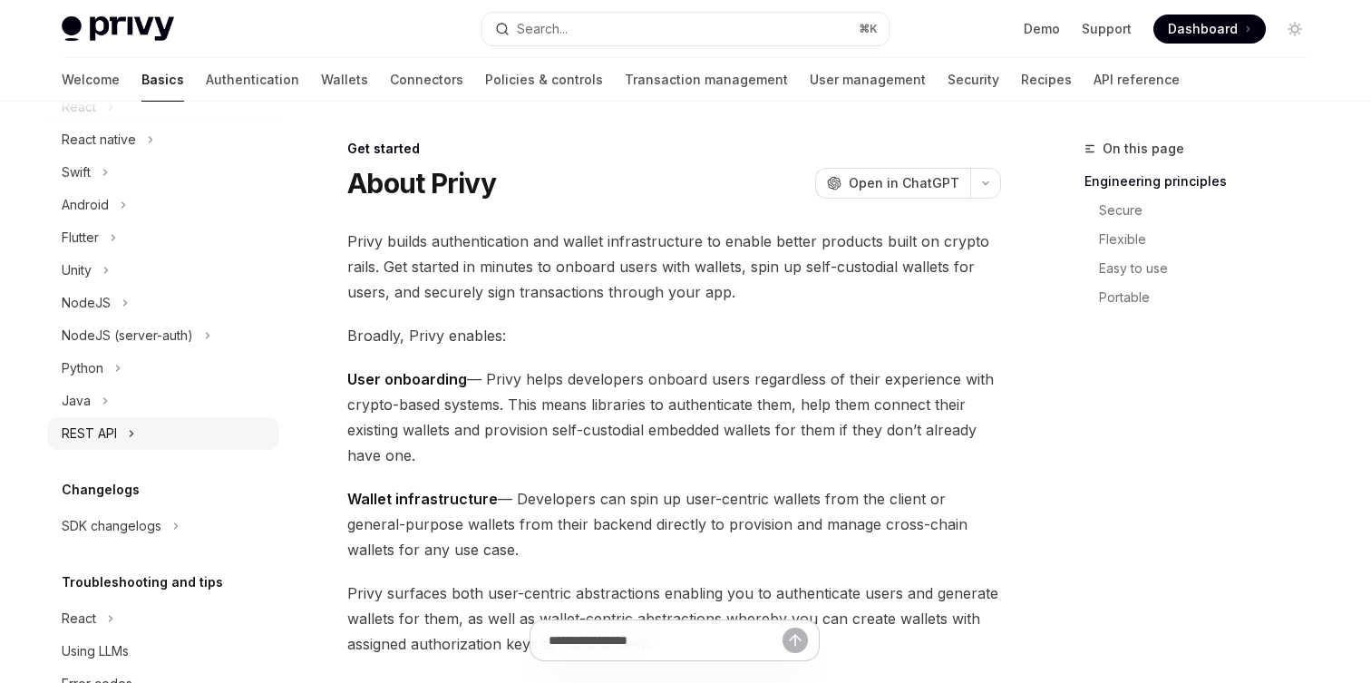
click at [113, 438] on div "REST API" at bounding box center [89, 433] width 55 height 22
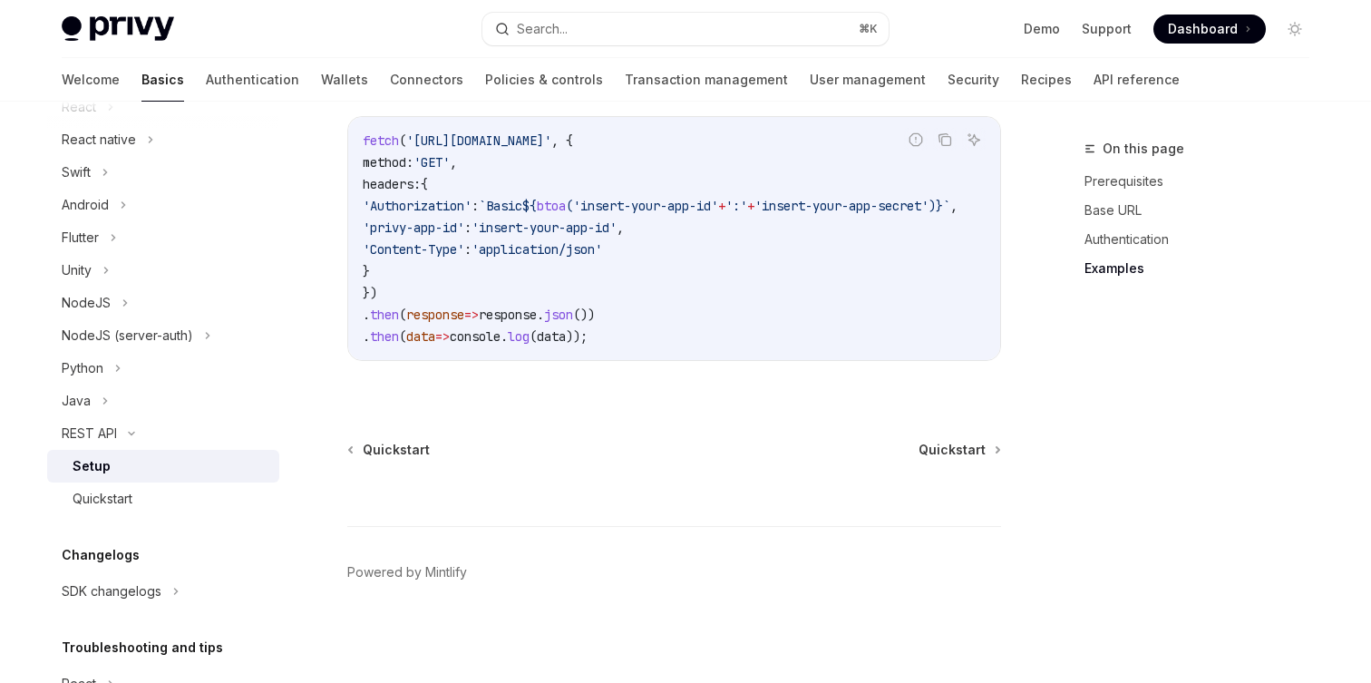
scroll to position [1028, 0]
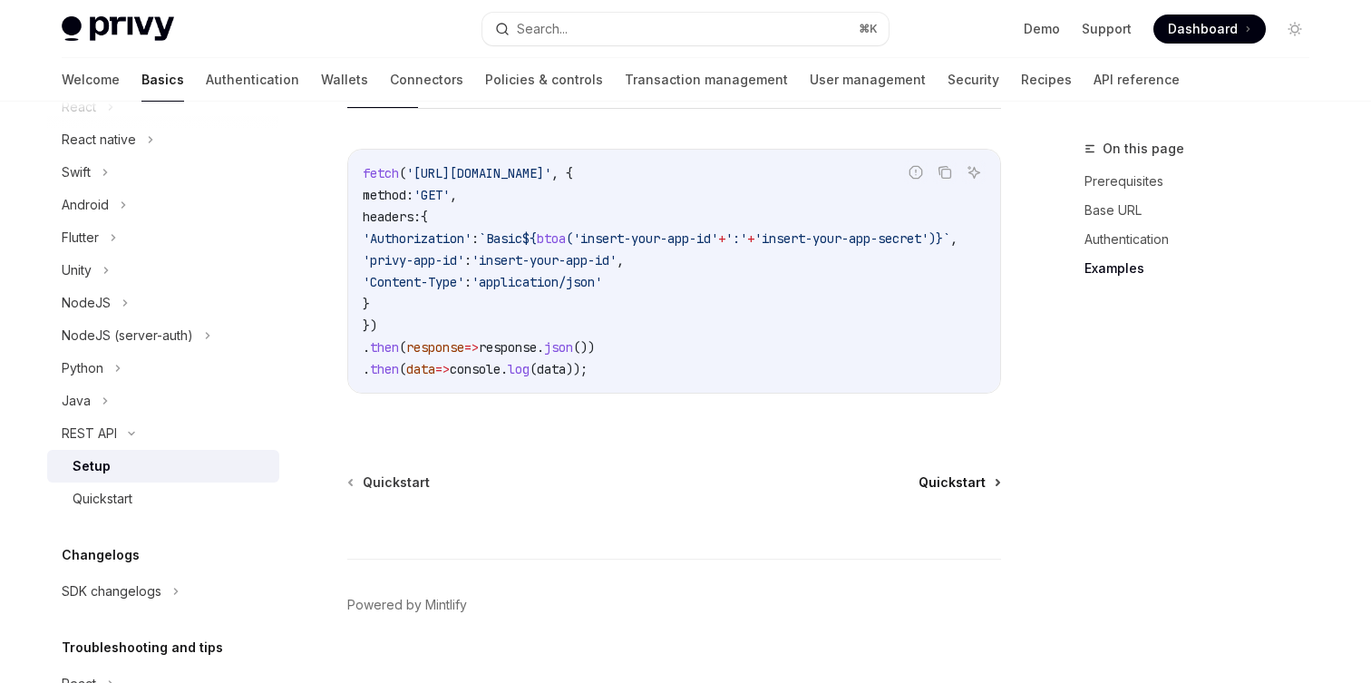
click at [952, 481] on span "Quickstart" at bounding box center [951, 482] width 67 height 18
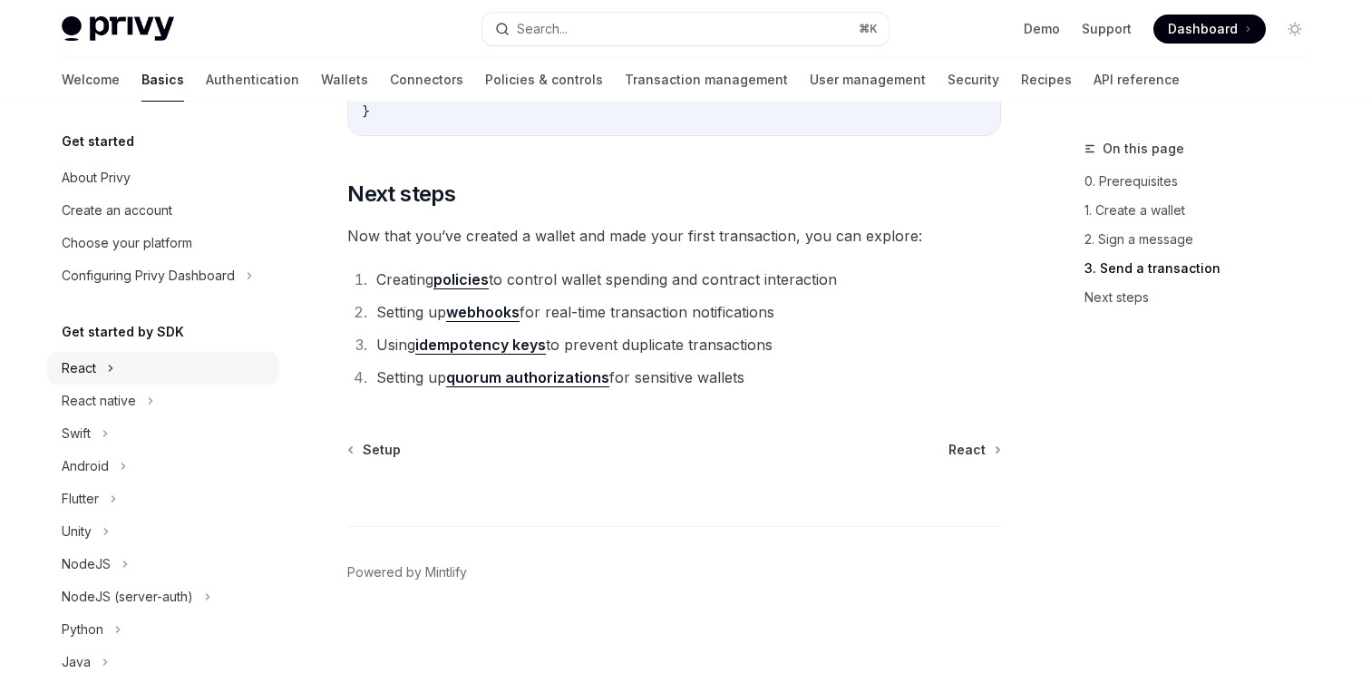
click at [92, 361] on div "React" at bounding box center [79, 368] width 34 height 22
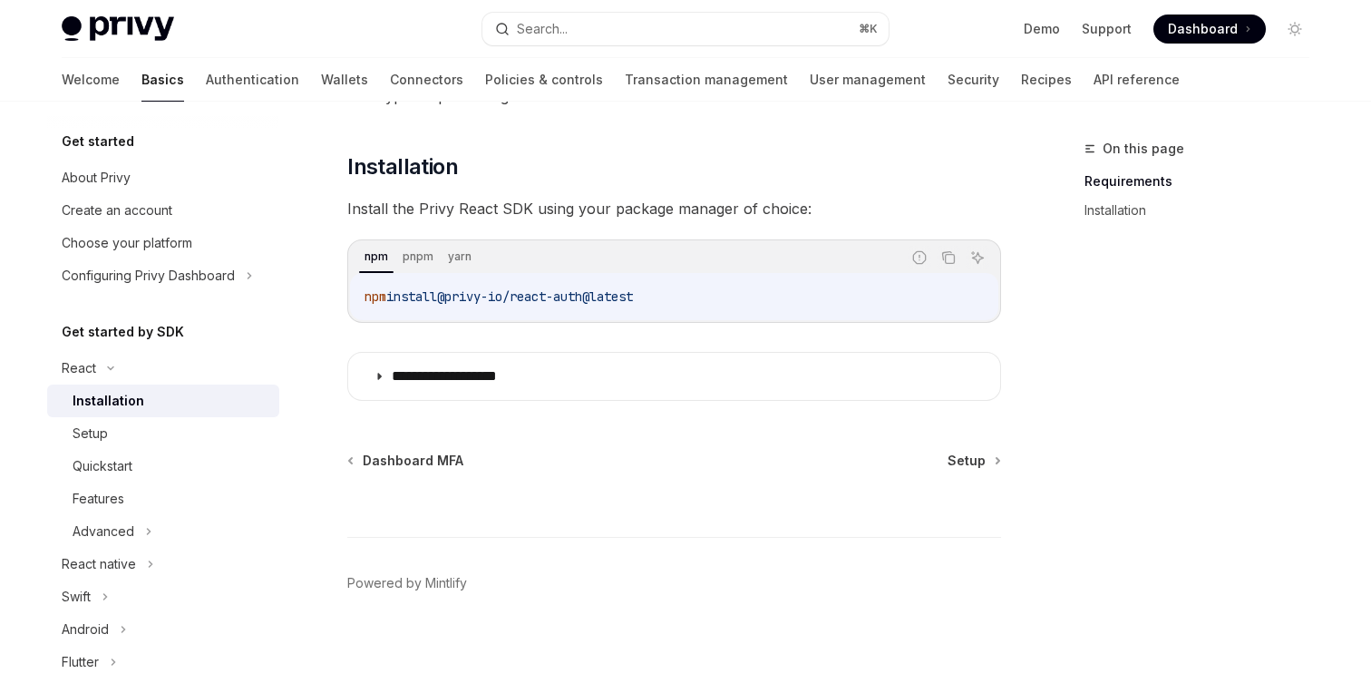
scroll to position [232, 0]
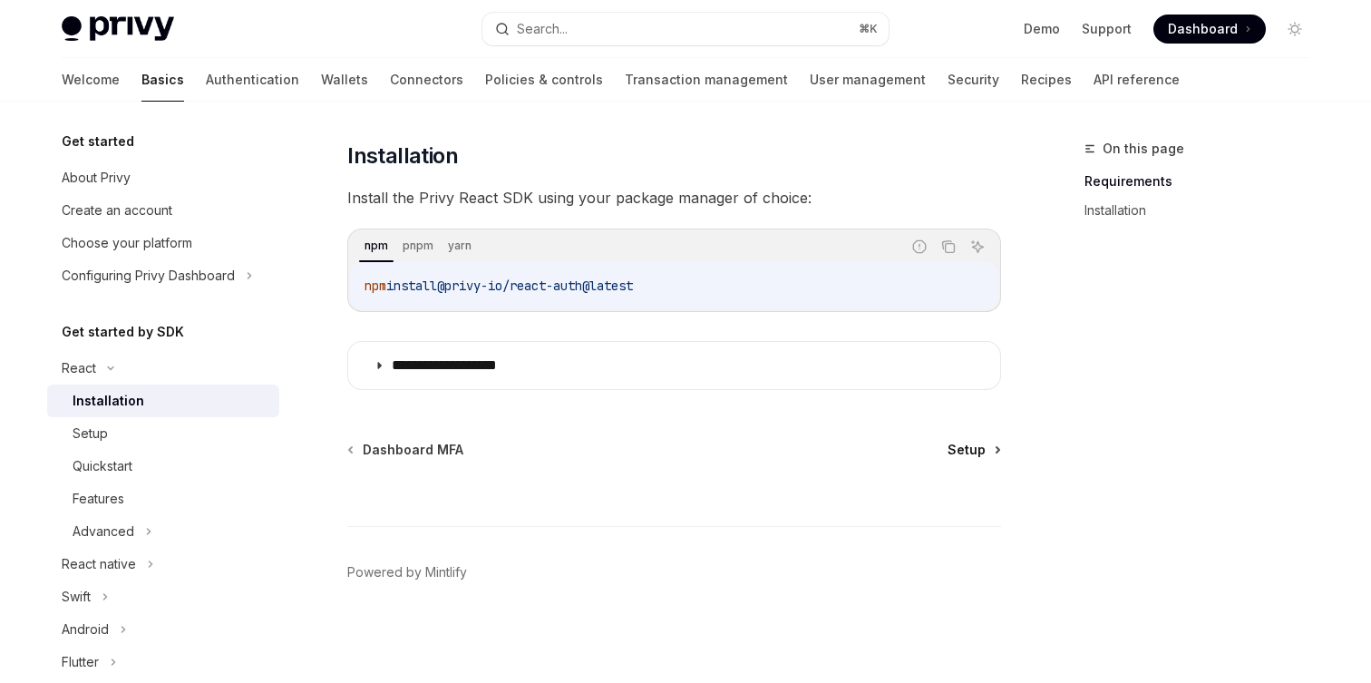
click at [976, 444] on span "Setup" at bounding box center [966, 450] width 38 height 18
type textarea "*"
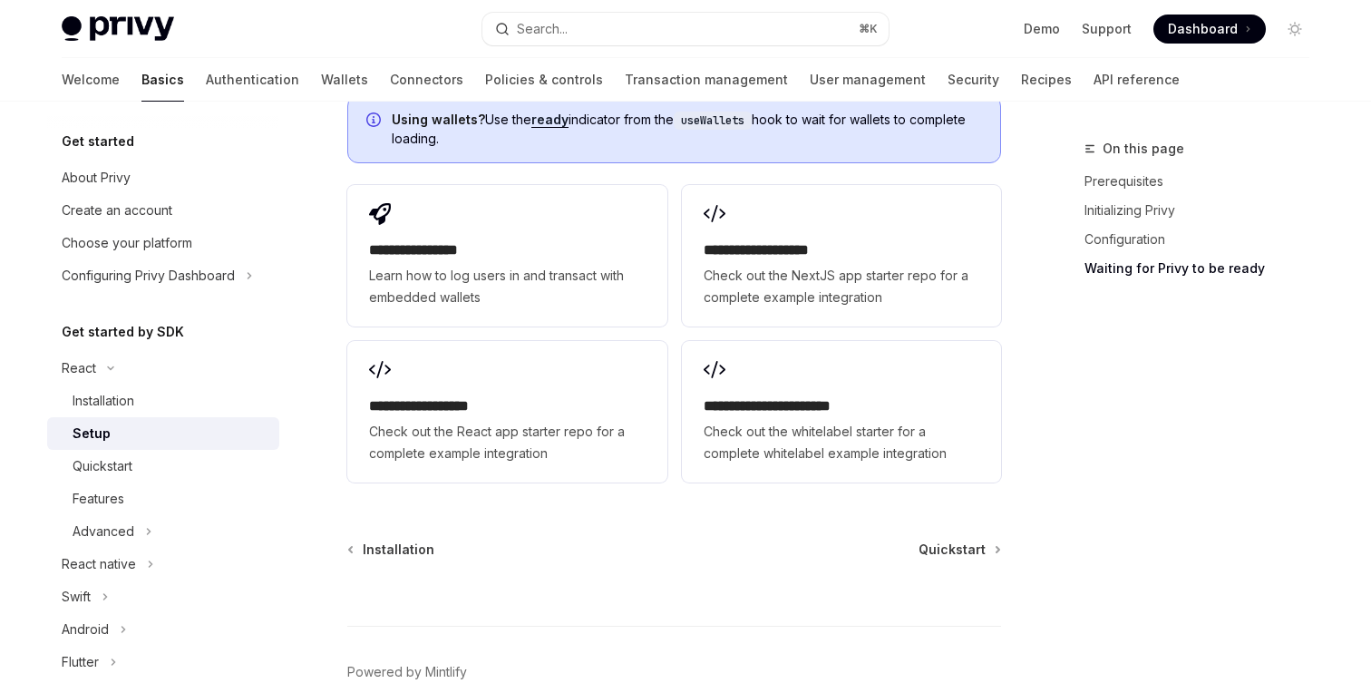
scroll to position [2362, 0]
click at [777, 540] on div "Installation Quickstart" at bounding box center [674, 548] width 654 height 18
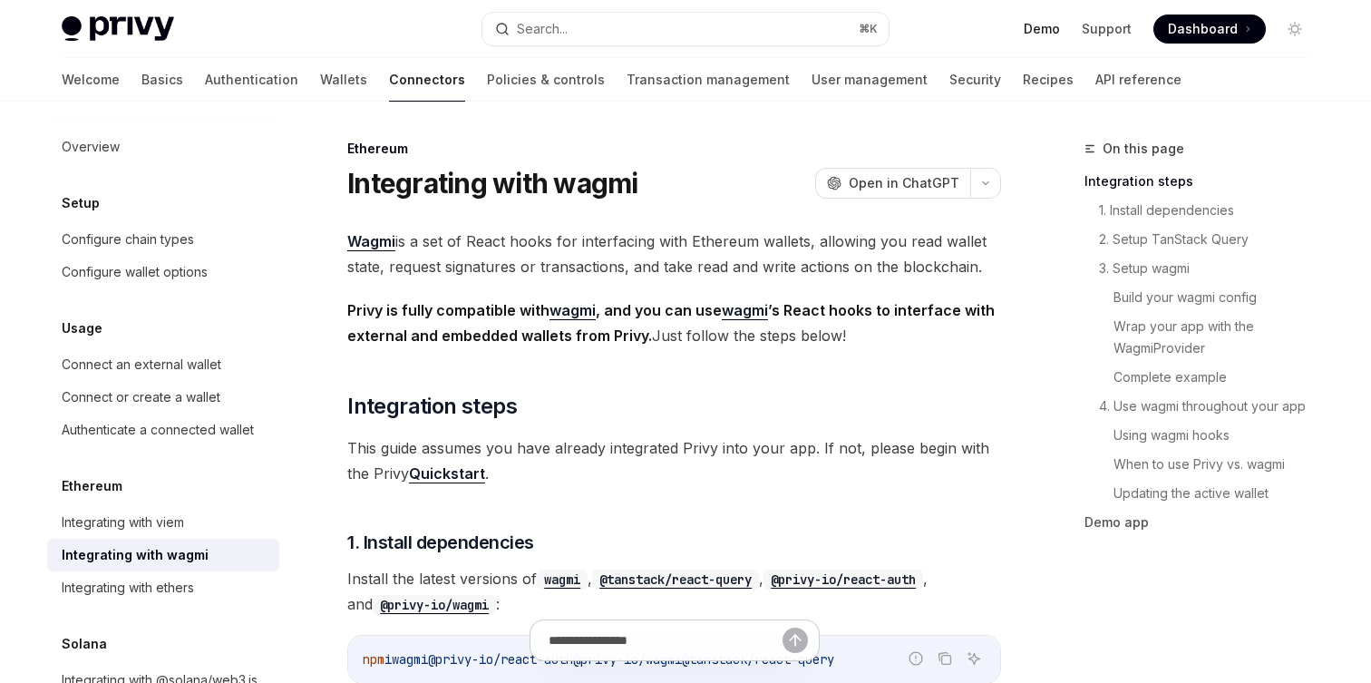
click at [1038, 30] on link "Demo" at bounding box center [1041, 29] width 36 height 18
